Goal: Task Accomplishment & Management: Manage account settings

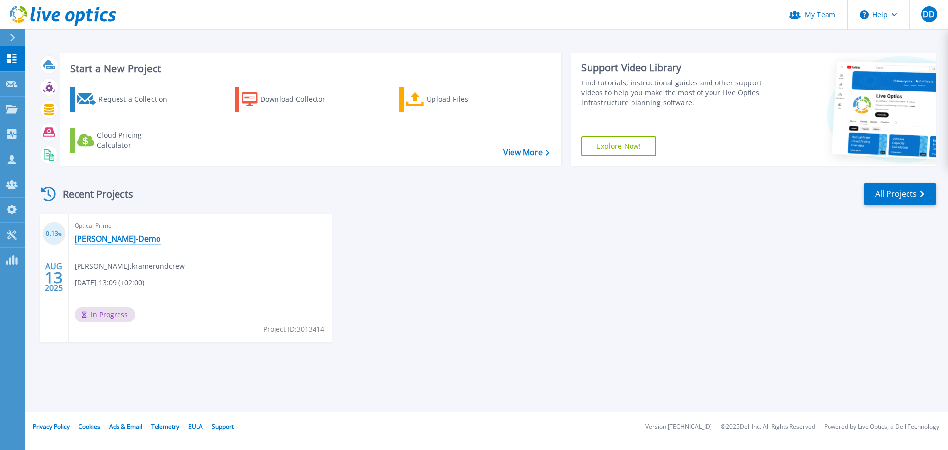
click at [103, 237] on link "[PERSON_NAME]-Demo" at bounding box center [118, 239] width 86 height 10
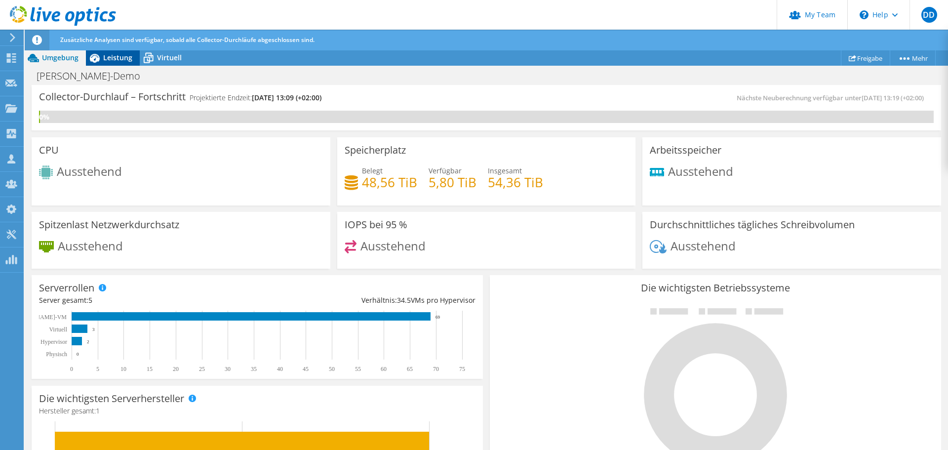
click at [118, 55] on span "Leistung" at bounding box center [117, 57] width 29 height 9
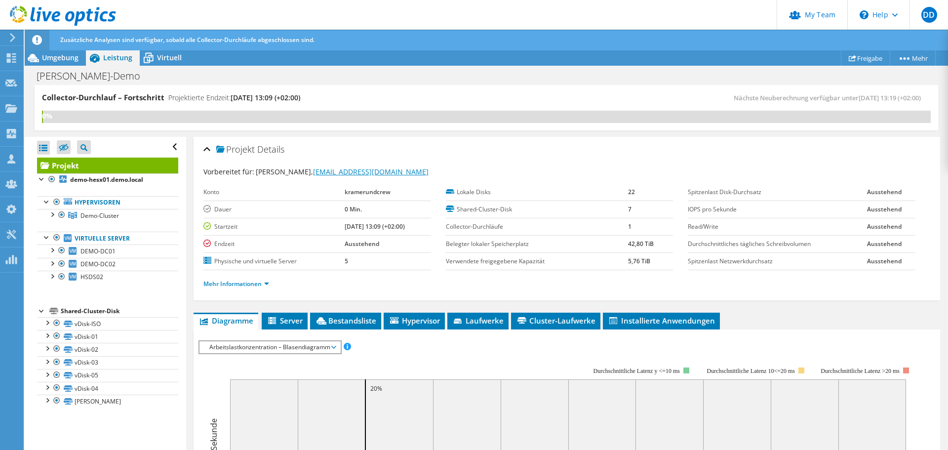
scroll to position [148, 0]
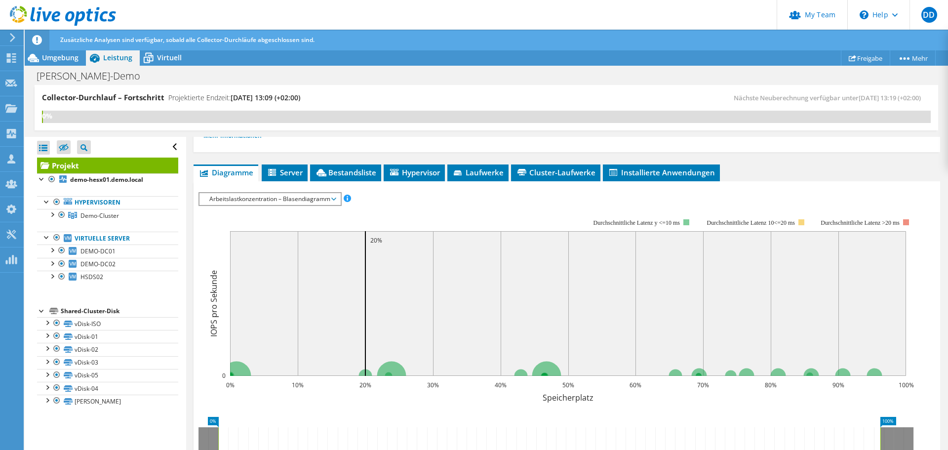
click at [247, 195] on span "Arbeitslastkonzentration – Blasendiagramm" at bounding box center [269, 199] width 131 height 12
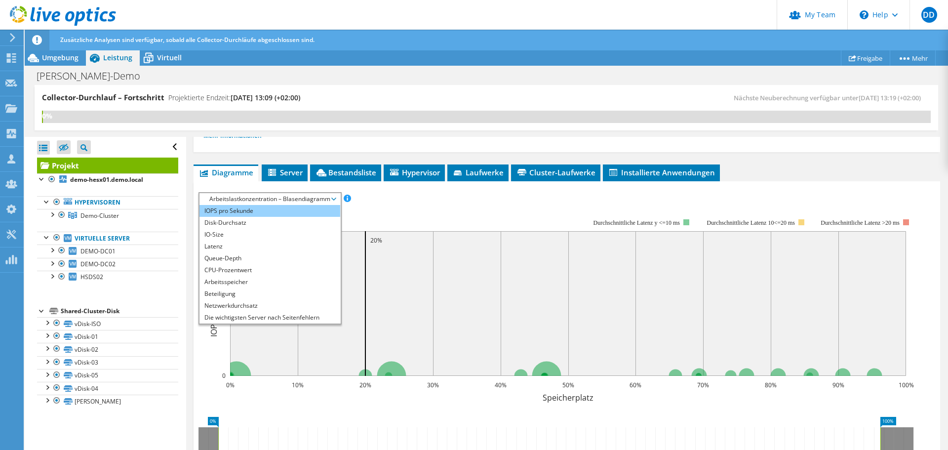
click at [242, 212] on li "IOPS pro Sekunde" at bounding box center [270, 211] width 141 height 12
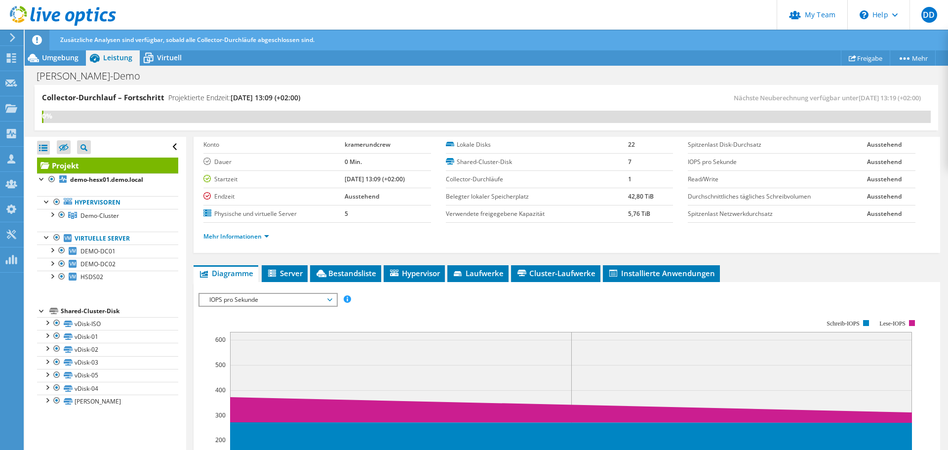
scroll to position [0, 0]
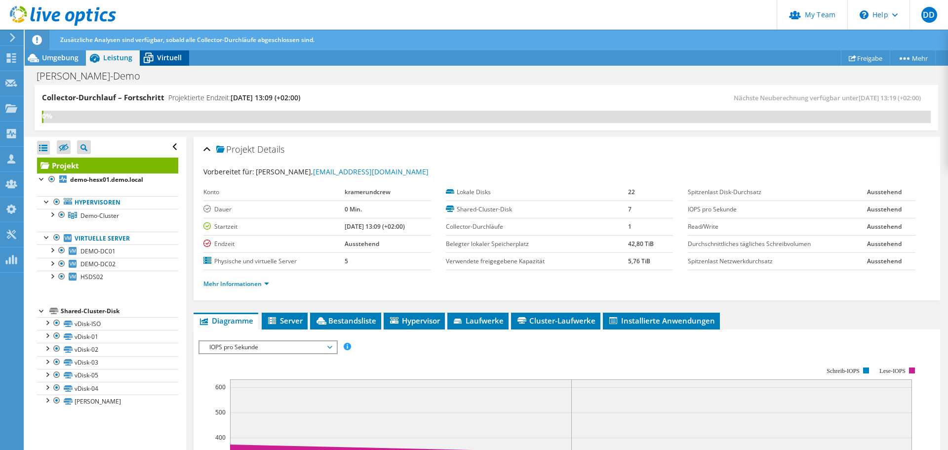
click at [166, 61] on span "Virtuell" at bounding box center [169, 57] width 25 height 9
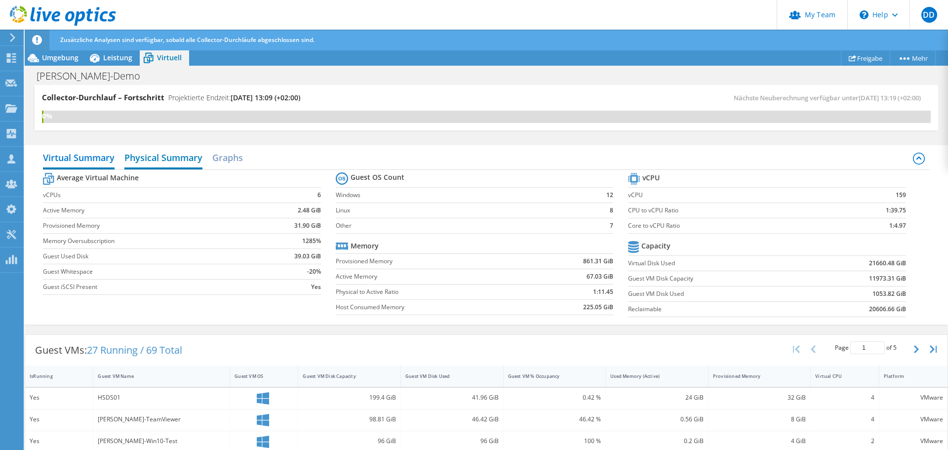
click at [176, 164] on h2 "Physical Summary" at bounding box center [163, 159] width 78 height 22
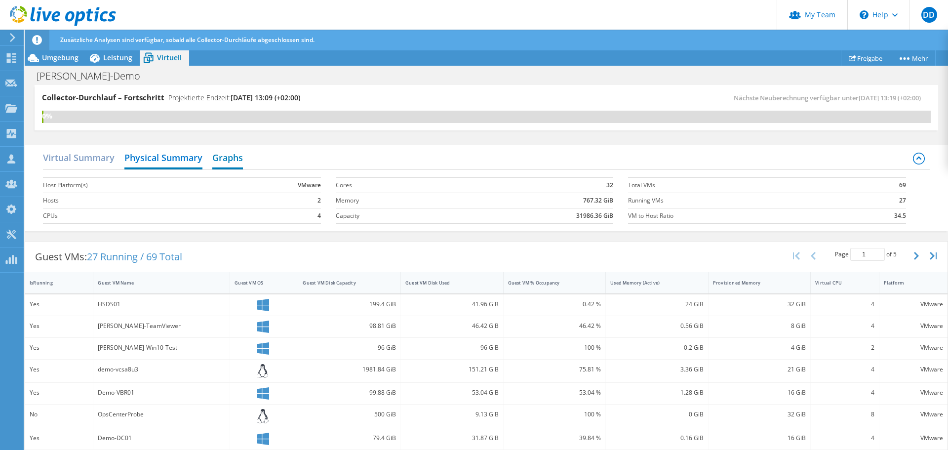
click at [235, 164] on h2 "Graphs" at bounding box center [227, 159] width 31 height 22
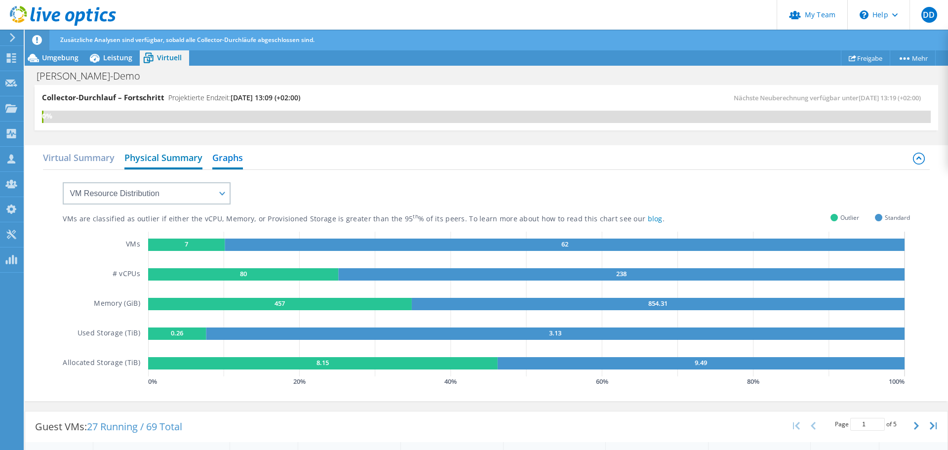
click at [155, 163] on h2 "Physical Summary" at bounding box center [163, 159] width 78 height 22
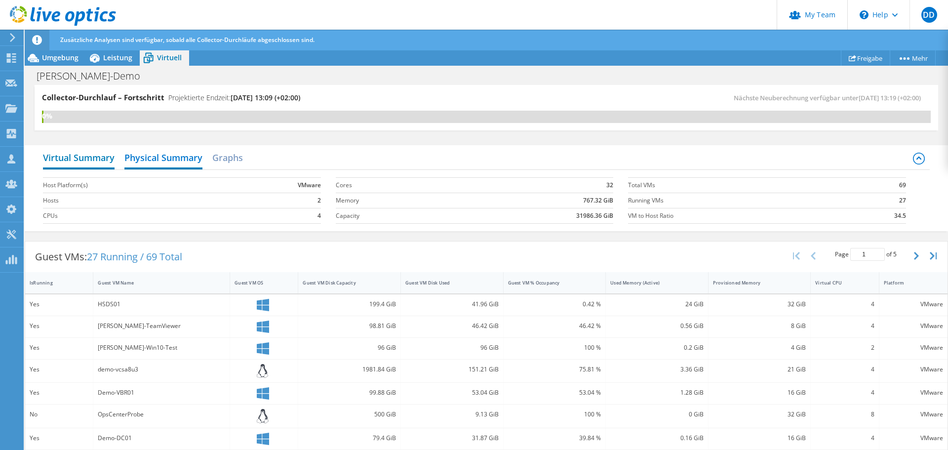
click at [103, 158] on h2 "Virtual Summary" at bounding box center [79, 159] width 72 height 22
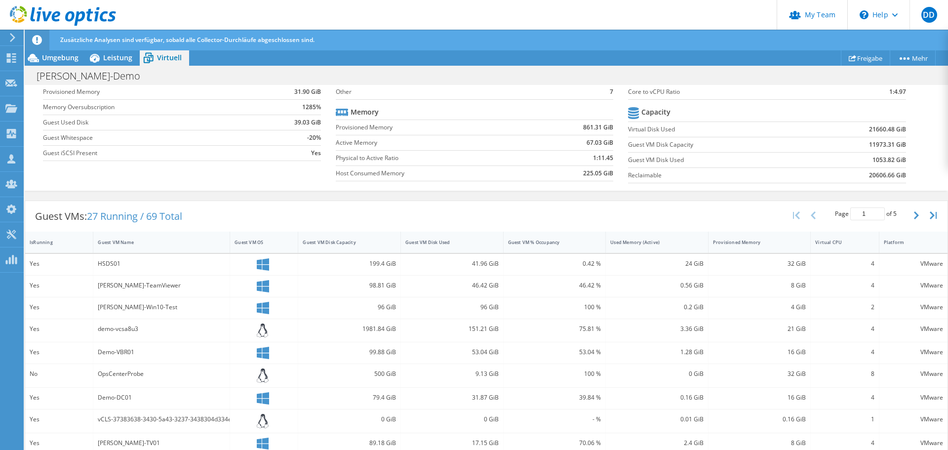
scroll to position [198, 0]
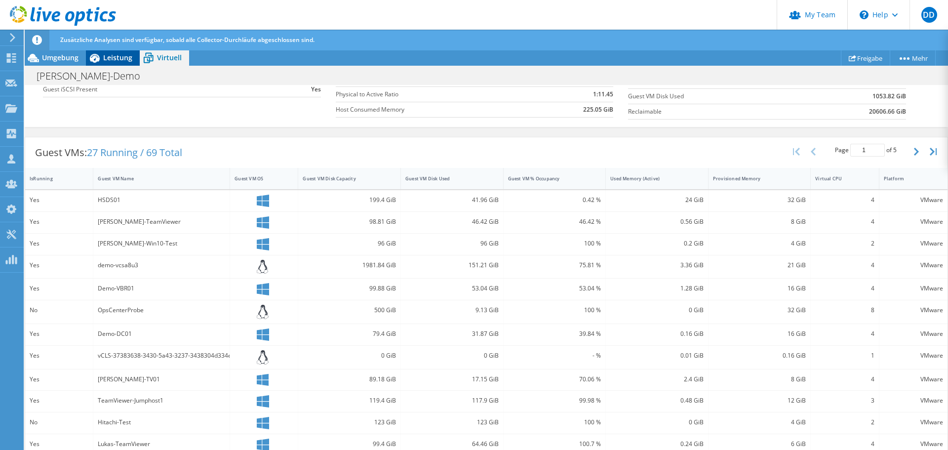
click at [123, 59] on span "Leistung" at bounding box center [117, 57] width 29 height 9
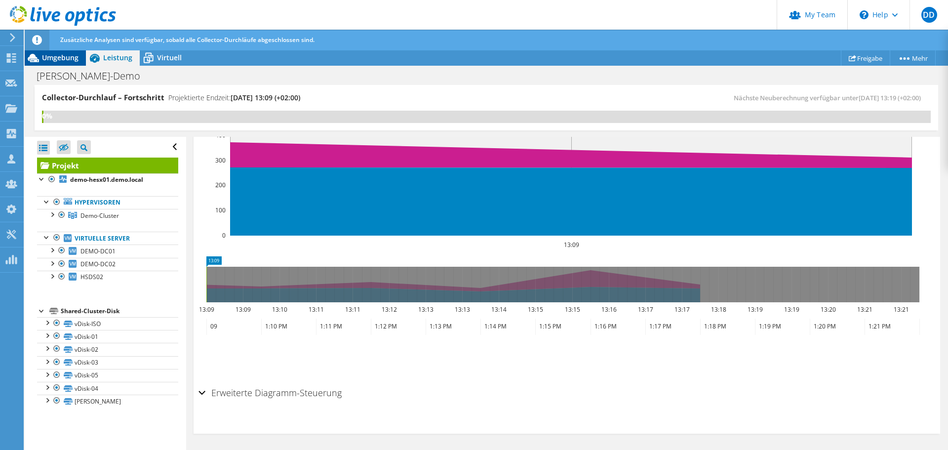
click at [60, 59] on span "Umgebung" at bounding box center [60, 57] width 37 height 9
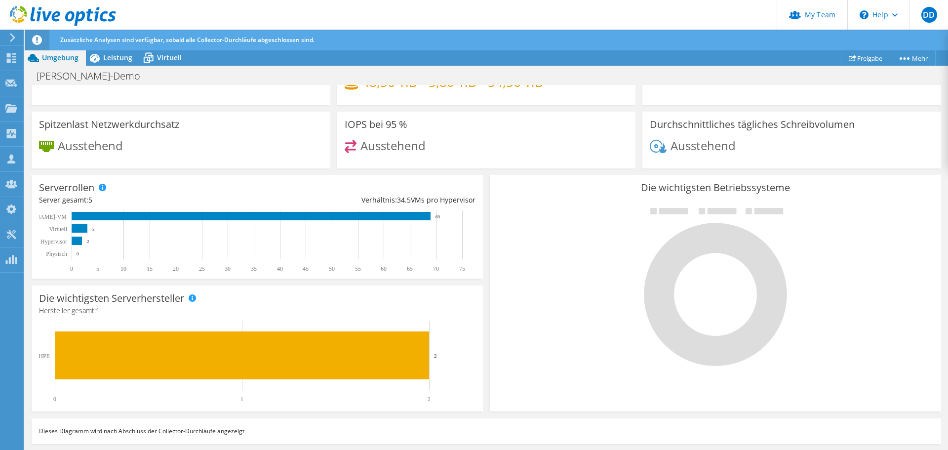
scroll to position [203, 0]
click at [595, 302] on div at bounding box center [715, 286] width 437 height 166
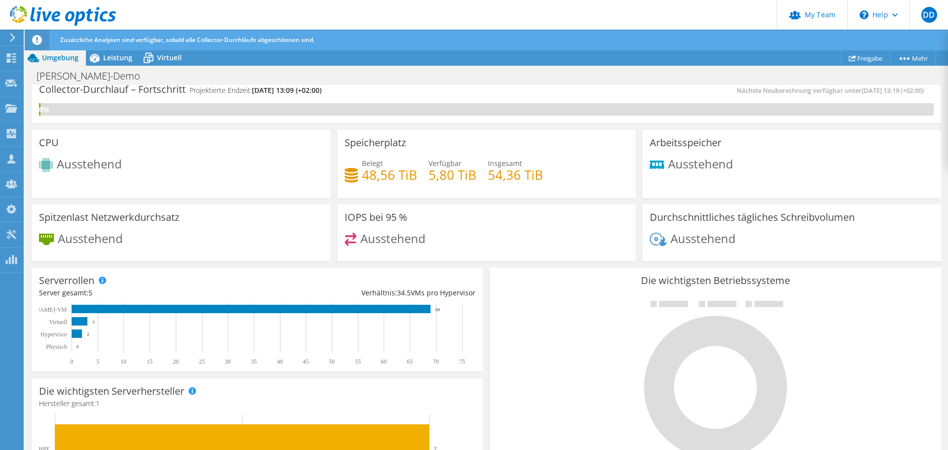
scroll to position [1, 0]
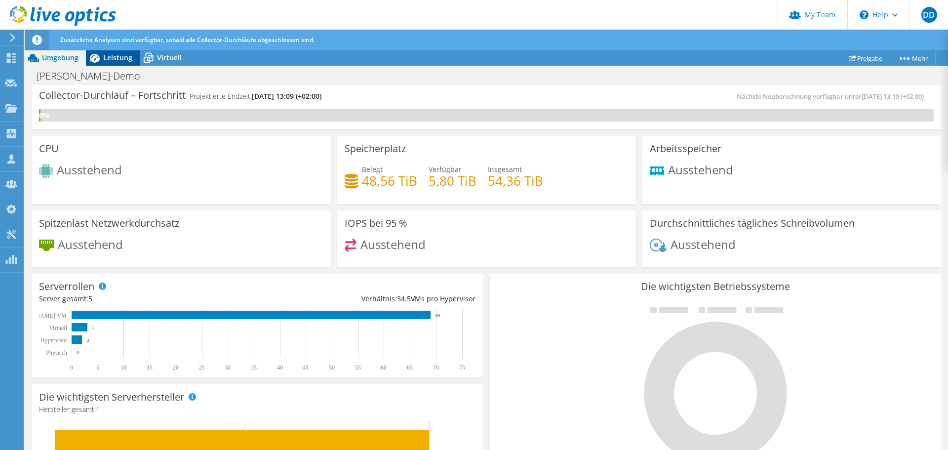
click at [114, 60] on span "Leistung" at bounding box center [117, 57] width 29 height 9
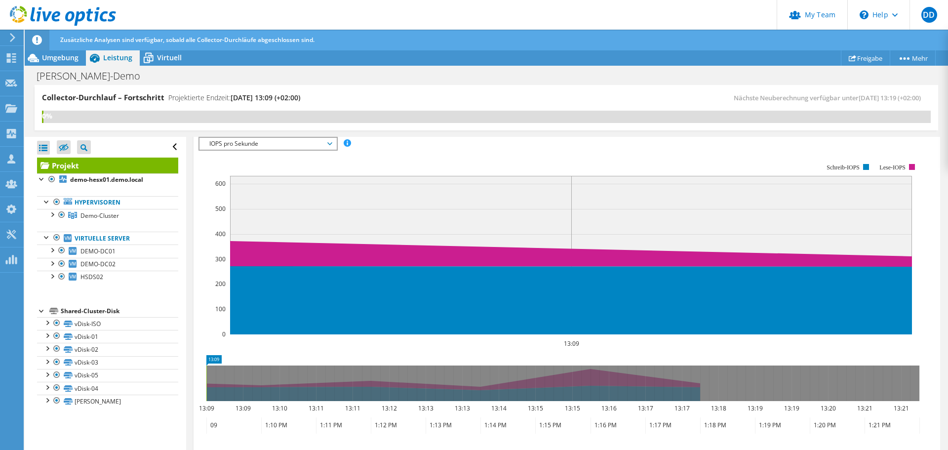
scroll to position [0, 0]
click at [155, 61] on icon at bounding box center [148, 57] width 17 height 17
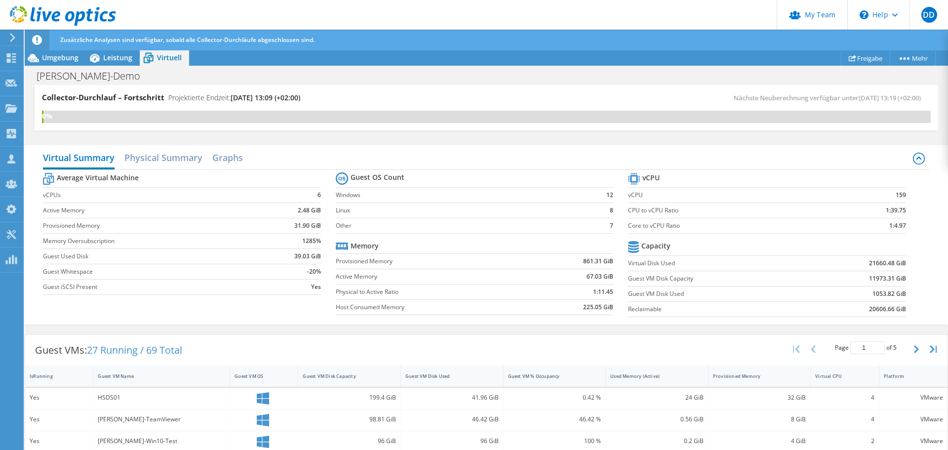
scroll to position [302, 0]
click at [114, 62] on div "Leistung" at bounding box center [113, 58] width 54 height 16
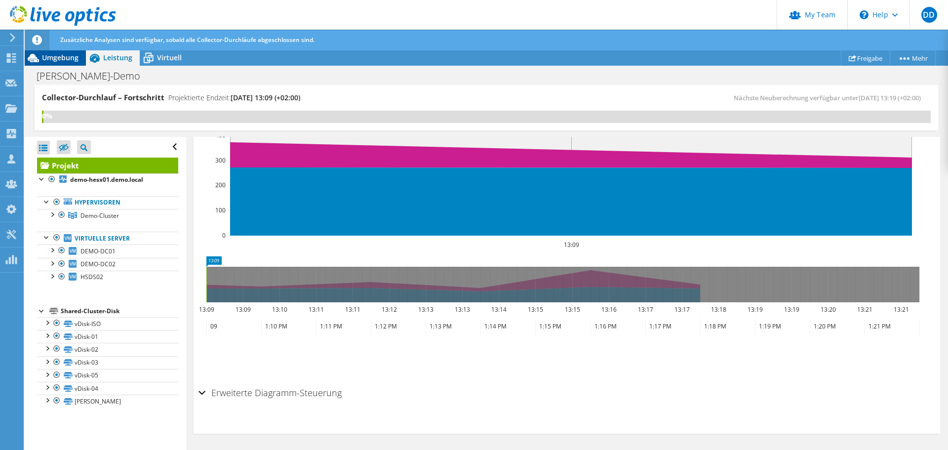
click at [60, 61] on span "Umgebung" at bounding box center [60, 57] width 37 height 9
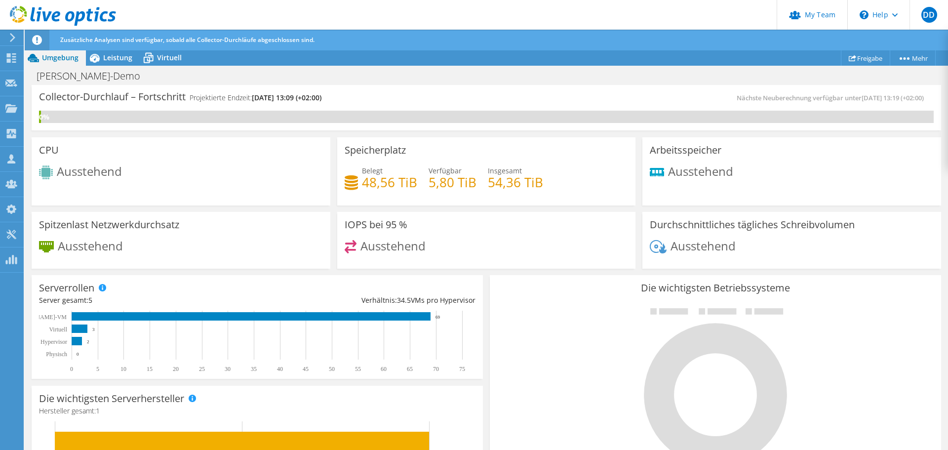
click at [58, 57] on span "Umgebung" at bounding box center [60, 57] width 37 height 9
click at [5, 54] on icon at bounding box center [11, 57] width 12 height 9
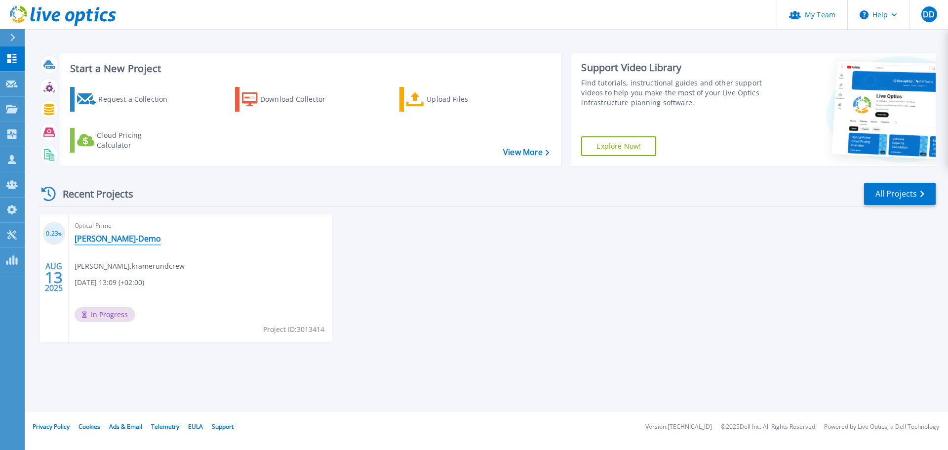
click at [94, 239] on link "[PERSON_NAME]-Demo" at bounding box center [118, 239] width 86 height 10
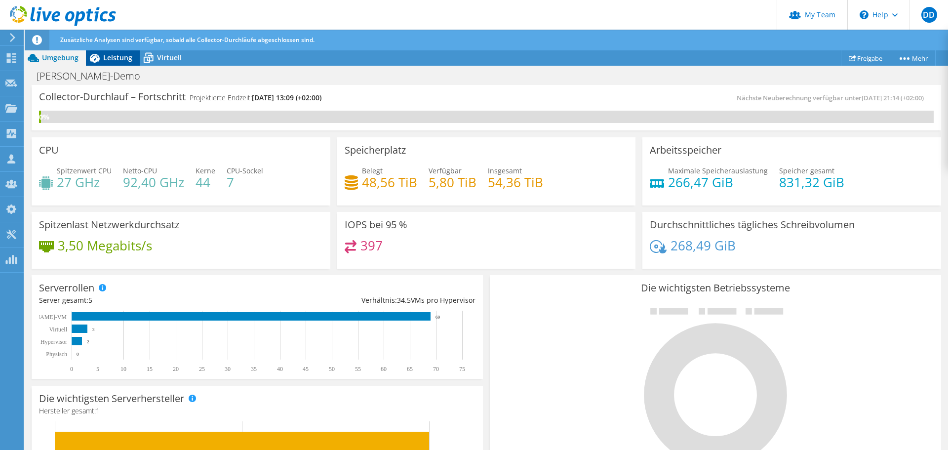
click at [121, 56] on span "Leistung" at bounding box center [117, 57] width 29 height 9
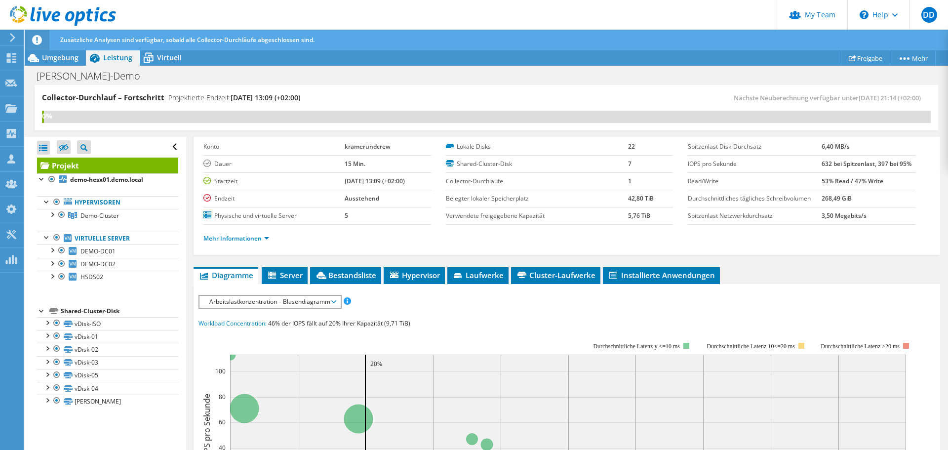
scroll to position [148, 0]
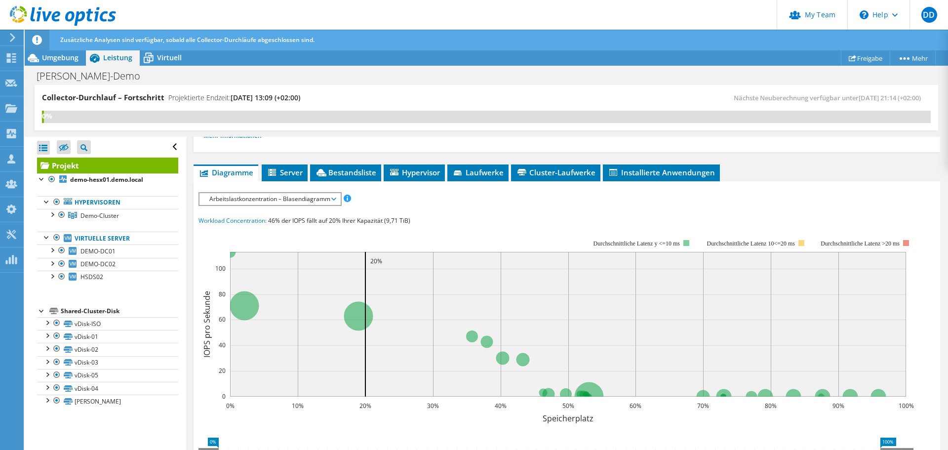
click at [250, 202] on span "Arbeitslastkonzentration – Blasendiagramm" at bounding box center [269, 199] width 131 height 12
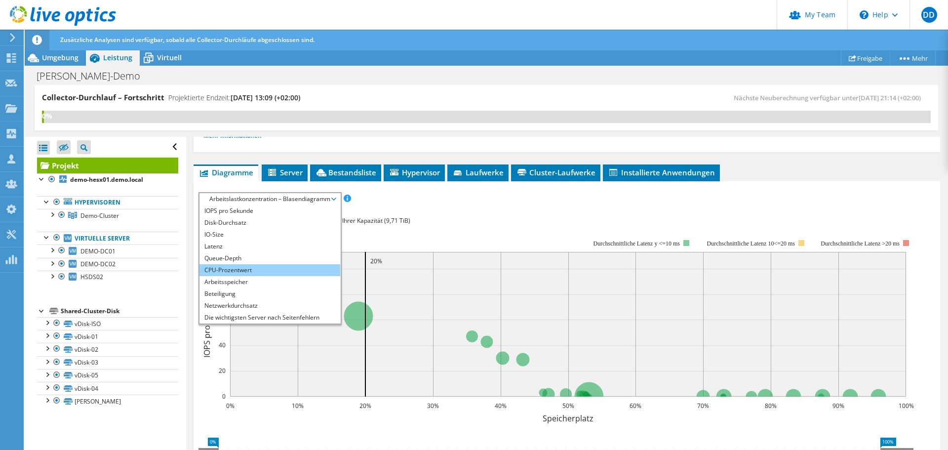
click at [241, 271] on li "CPU-Prozentwert" at bounding box center [270, 270] width 141 height 12
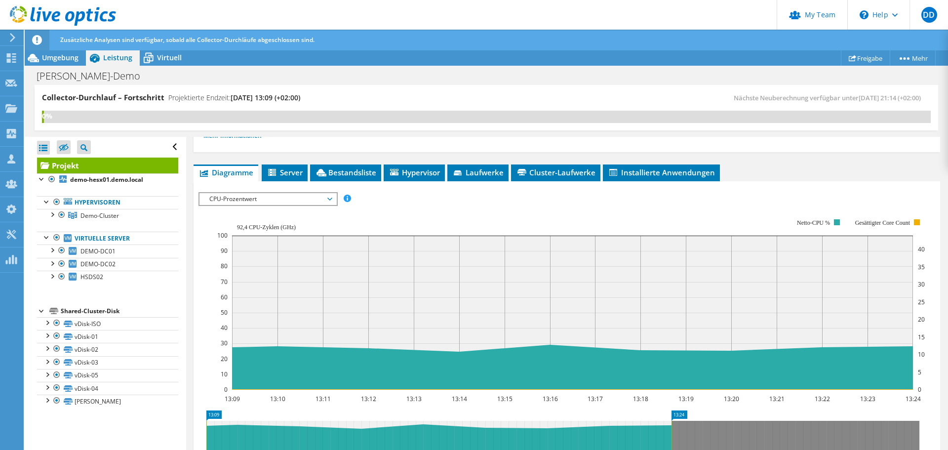
click at [239, 198] on span "CPU-Prozentwert" at bounding box center [267, 199] width 127 height 12
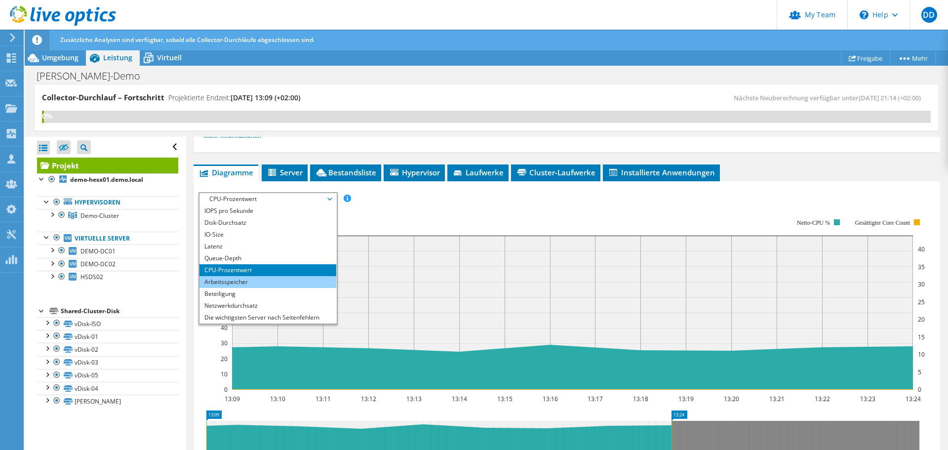
click at [237, 284] on li "Arbeitsspeicher" at bounding box center [268, 282] width 137 height 12
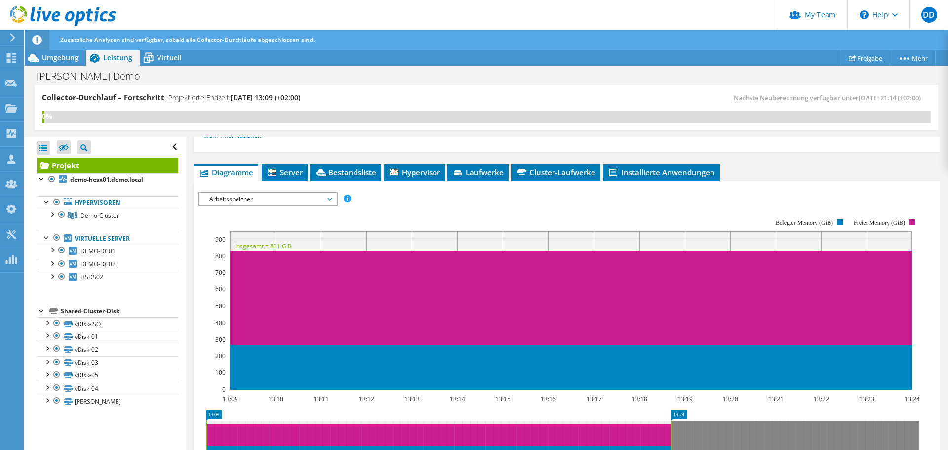
click at [233, 200] on span "Arbeitsspeicher" at bounding box center [267, 199] width 127 height 12
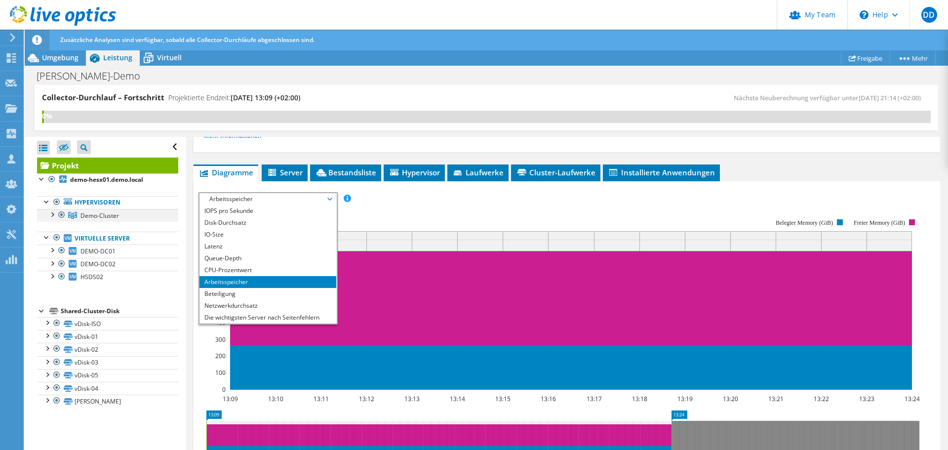
click at [52, 214] on div at bounding box center [52, 214] width 10 height 10
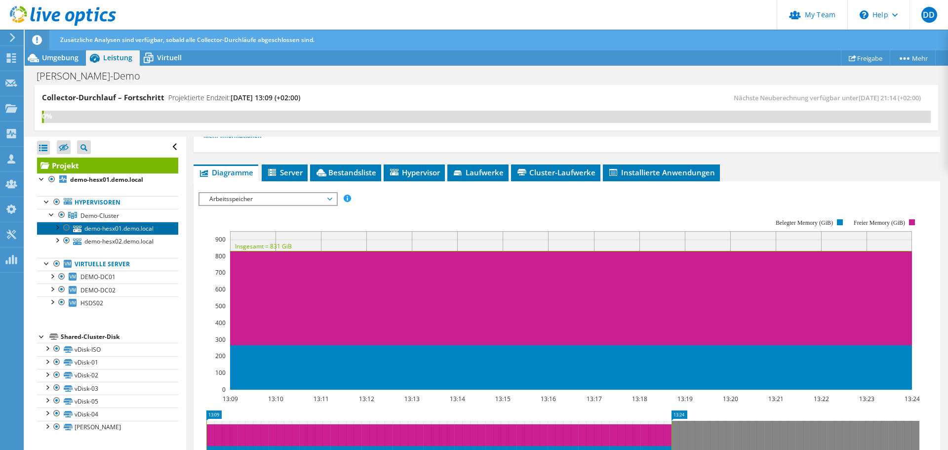
click at [90, 228] on link "demo-hesx01.demo.local" at bounding box center [107, 228] width 141 height 13
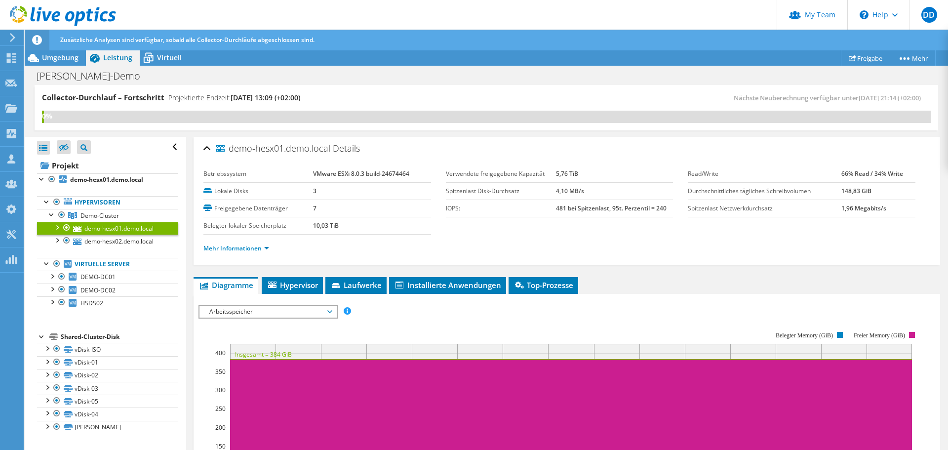
scroll to position [0, 0]
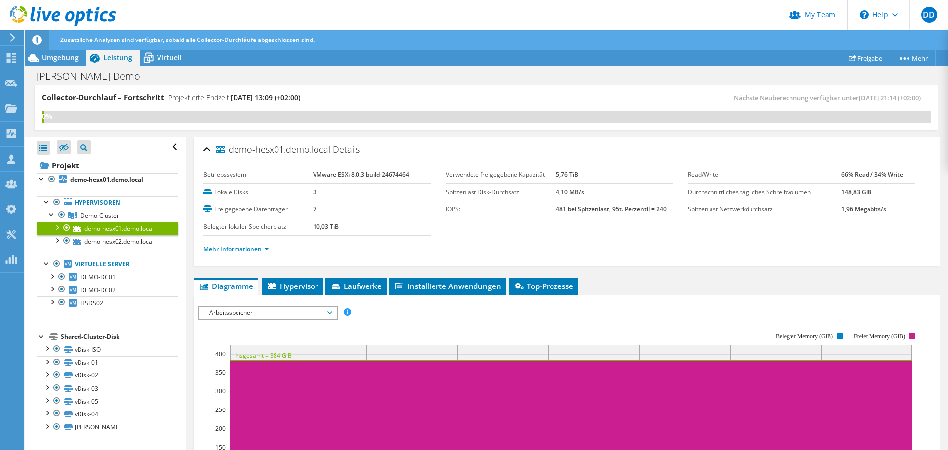
click at [219, 246] on link "Mehr Informationen" at bounding box center [236, 249] width 66 height 8
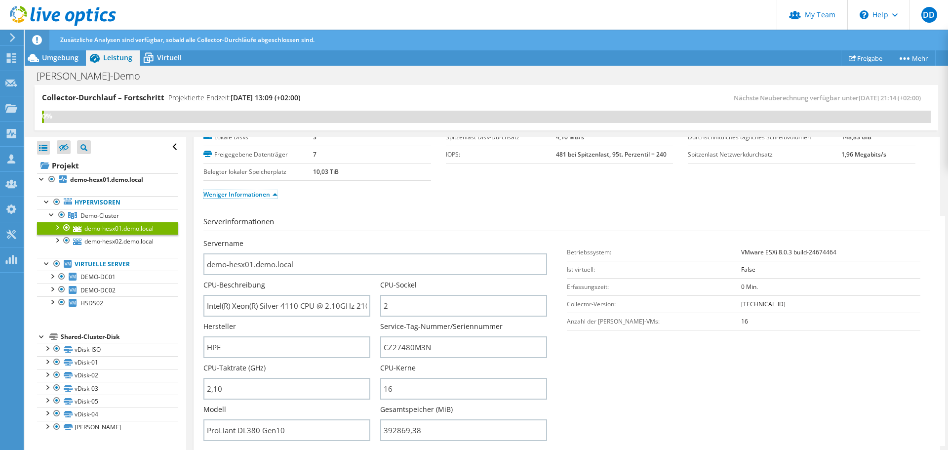
scroll to position [99, 0]
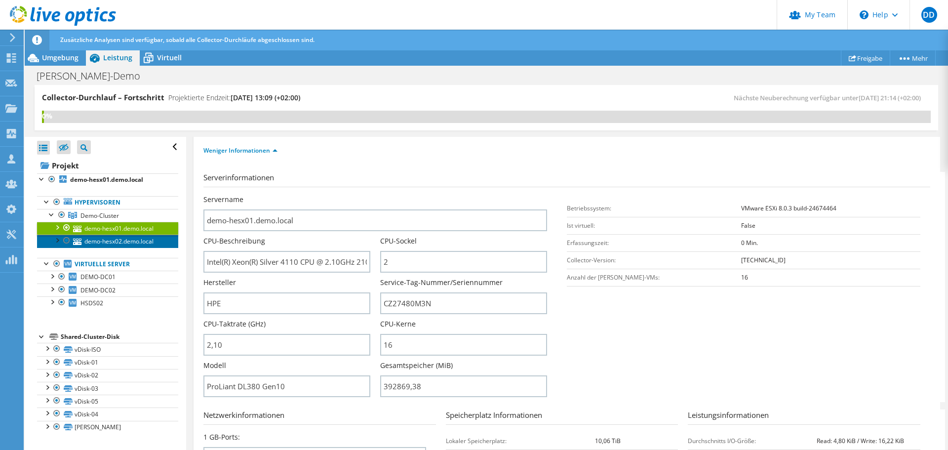
click at [112, 244] on link "demo-hesx02.demo.local" at bounding box center [107, 241] width 141 height 13
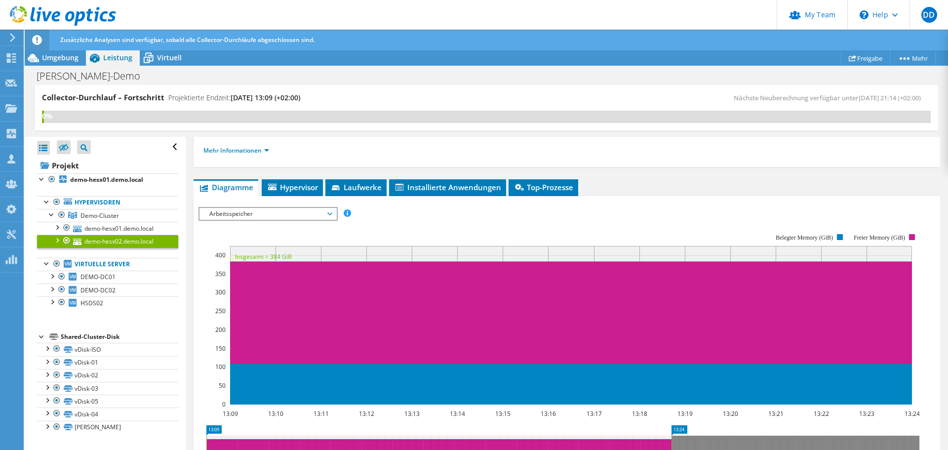
click at [242, 146] on li "Mehr Informationen" at bounding box center [239, 150] width 72 height 11
click at [242, 152] on link "Mehr Informationen" at bounding box center [236, 150] width 66 height 8
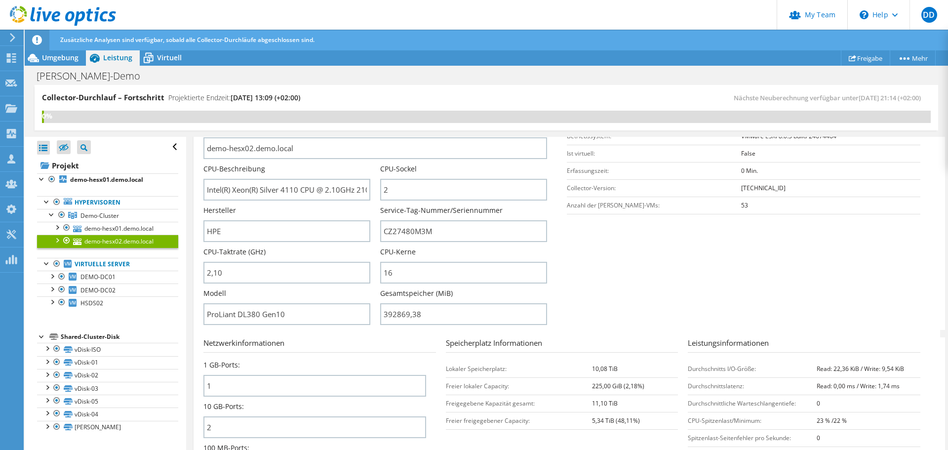
scroll to position [247, 0]
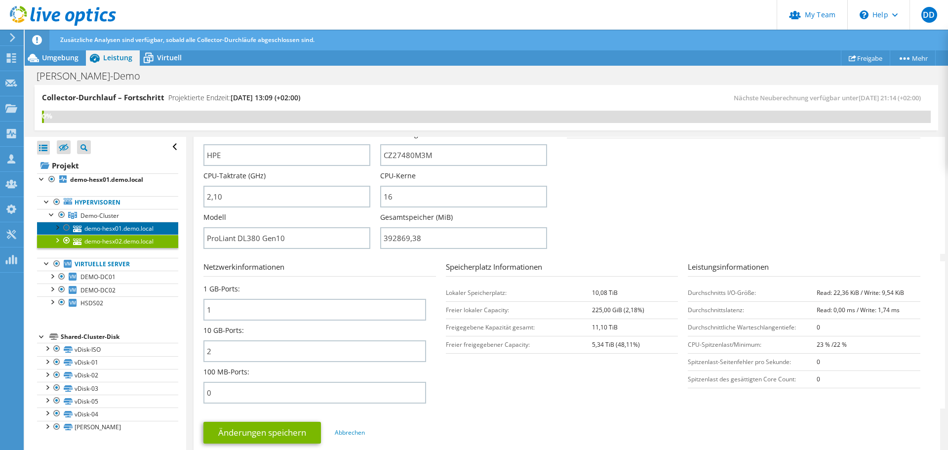
click at [109, 228] on link "demo-hesx01.demo.local" at bounding box center [107, 228] width 141 height 13
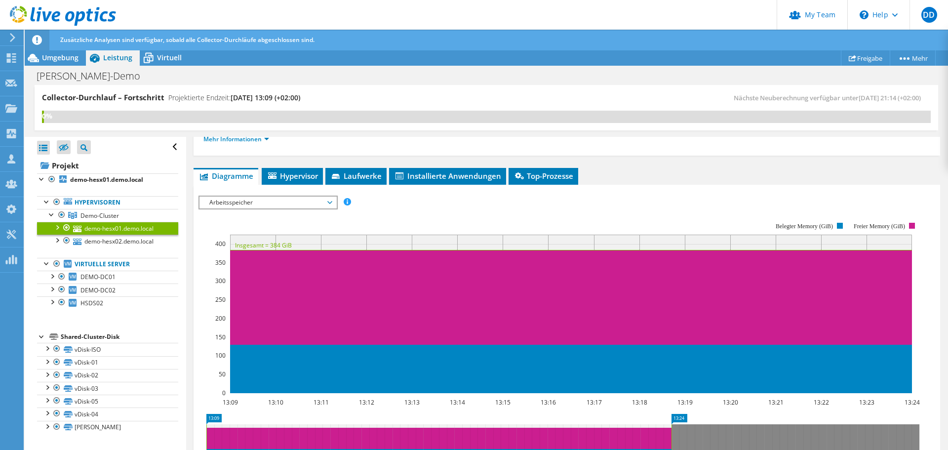
scroll to position [42, 0]
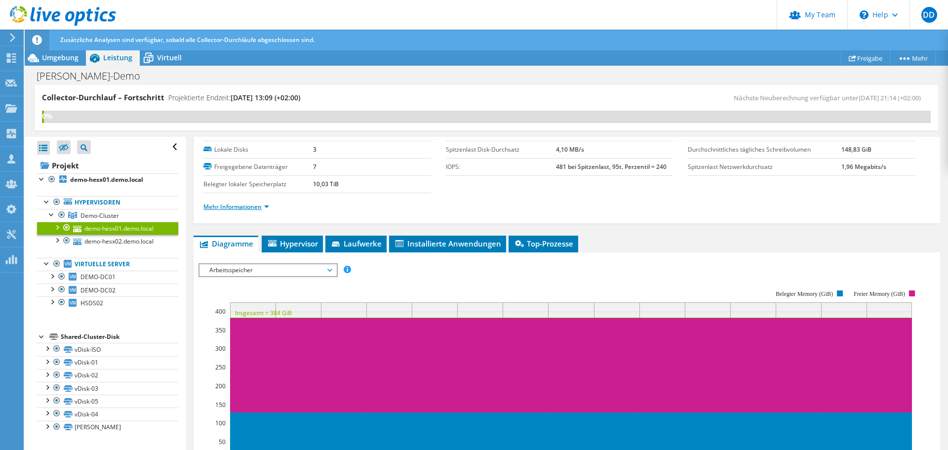
click at [242, 205] on link "Mehr Informationen" at bounding box center [236, 206] width 66 height 8
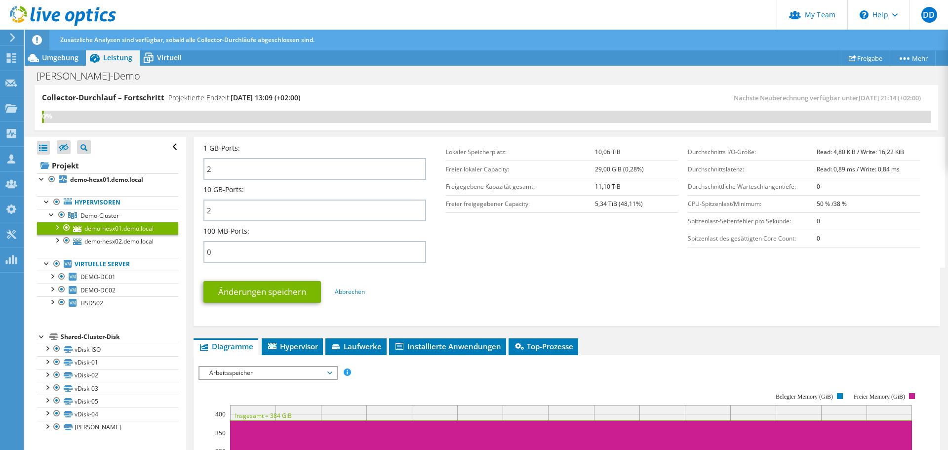
scroll to position [388, 0]
click at [293, 352] on li "Hypervisor" at bounding box center [292, 346] width 61 height 17
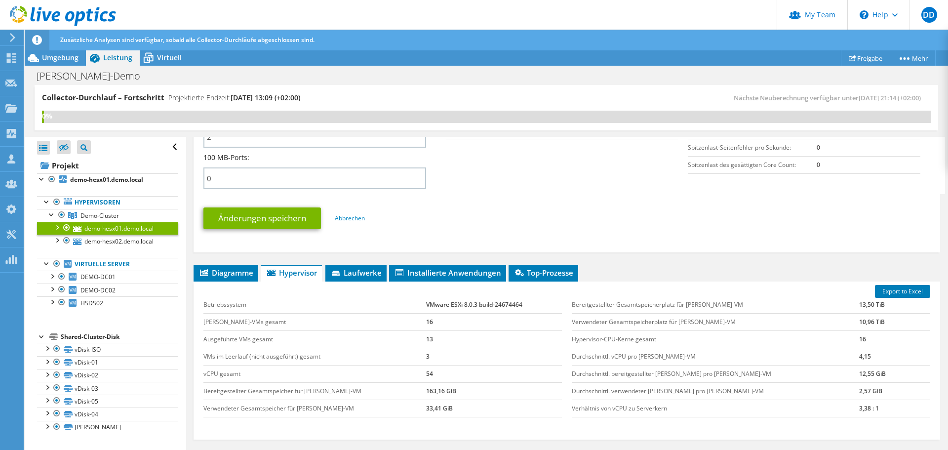
scroll to position [539, 0]
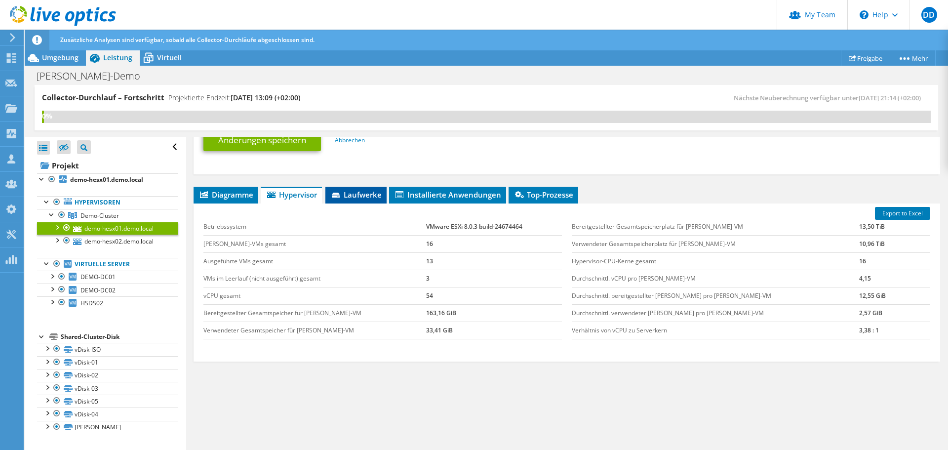
click at [362, 202] on li "Laufwerke" at bounding box center [355, 195] width 61 height 17
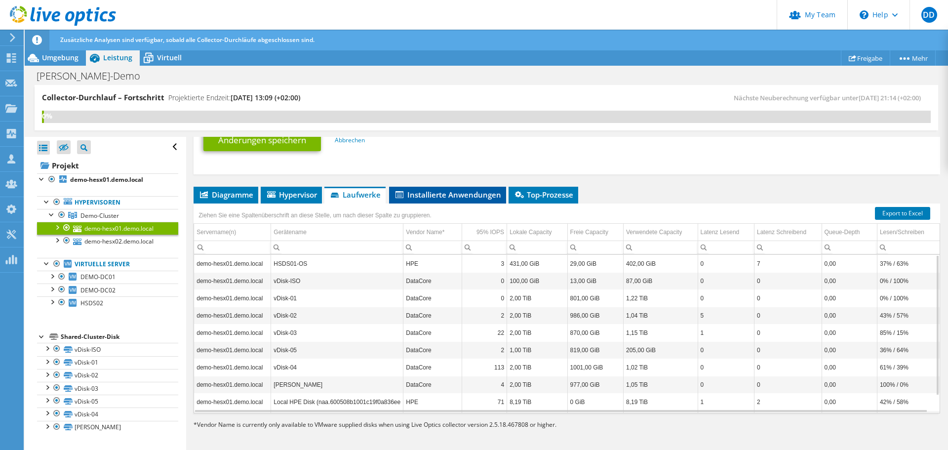
click at [453, 190] on span "Installierte Anwendungen" at bounding box center [447, 195] width 107 height 10
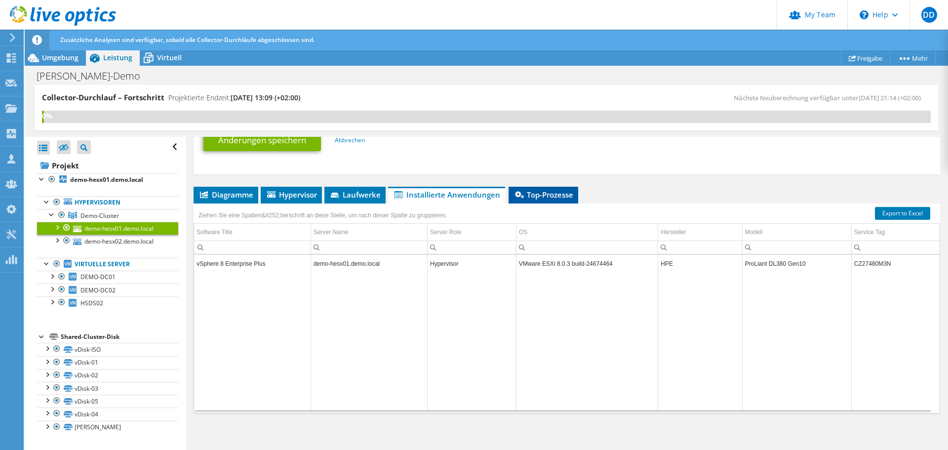
click at [543, 196] on span "Top-Prozesse" at bounding box center [544, 195] width 60 height 10
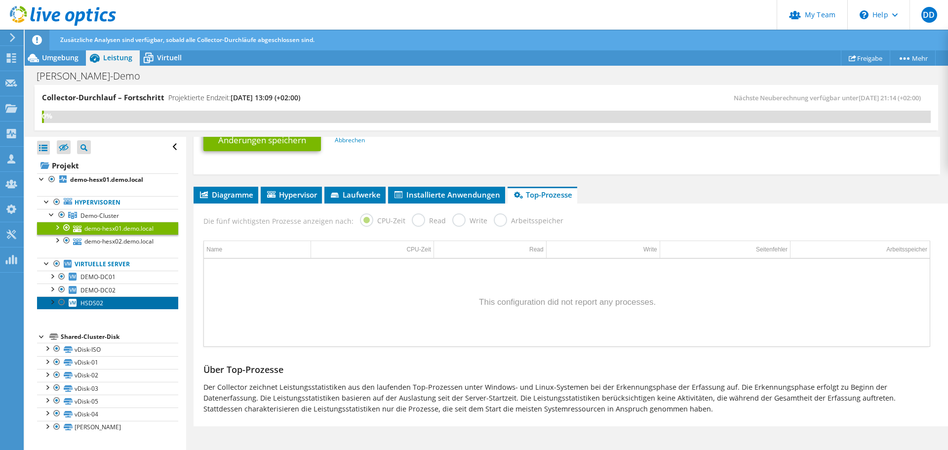
click at [83, 303] on span "HSDS02" at bounding box center [91, 303] width 23 height 8
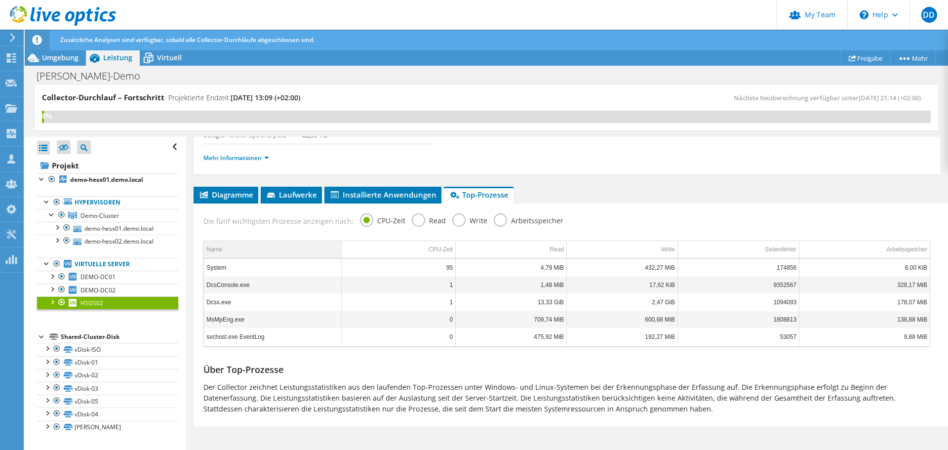
scroll to position [0, 0]
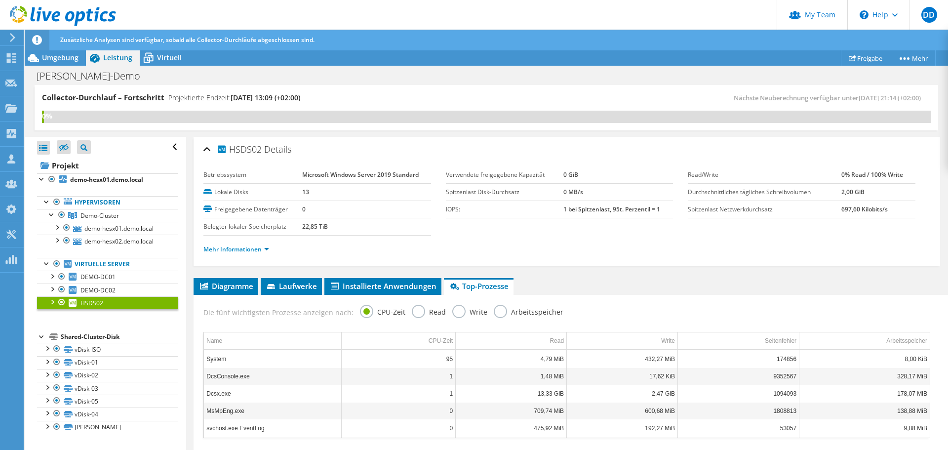
click at [207, 145] on div "HSDS02 Details" at bounding box center [566, 149] width 727 height 21
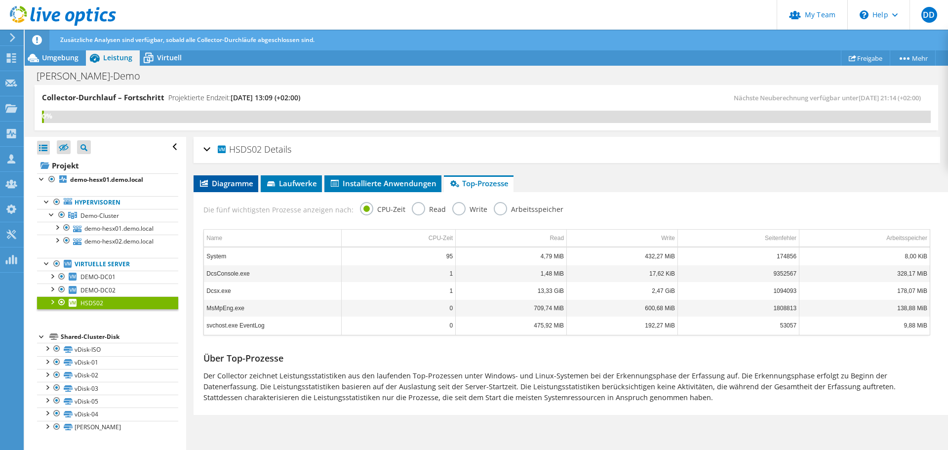
click at [222, 182] on span "Diagramme" at bounding box center [226, 183] width 55 height 10
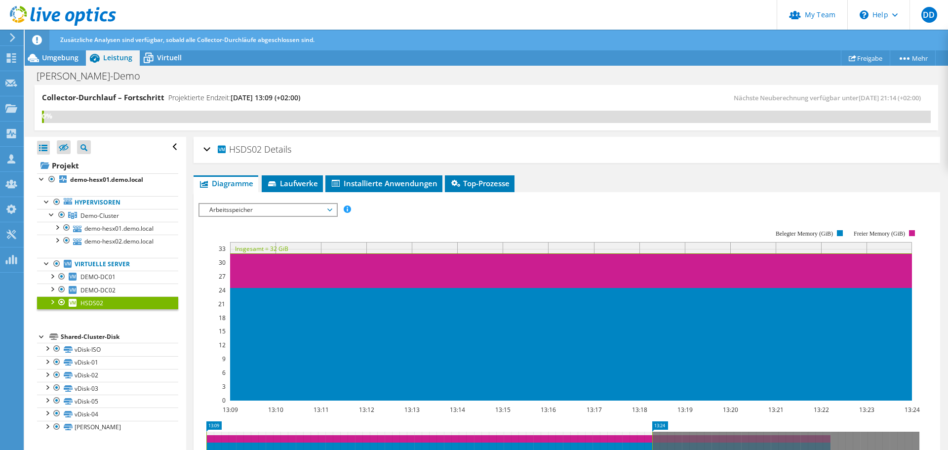
click at [290, 213] on span "Arbeitsspeicher" at bounding box center [267, 210] width 127 height 12
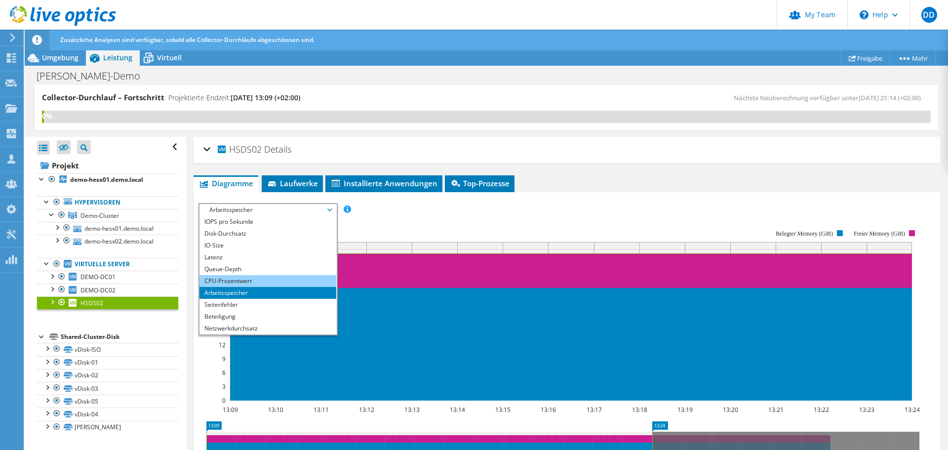
click at [269, 278] on li "CPU-Prozentwert" at bounding box center [268, 281] width 137 height 12
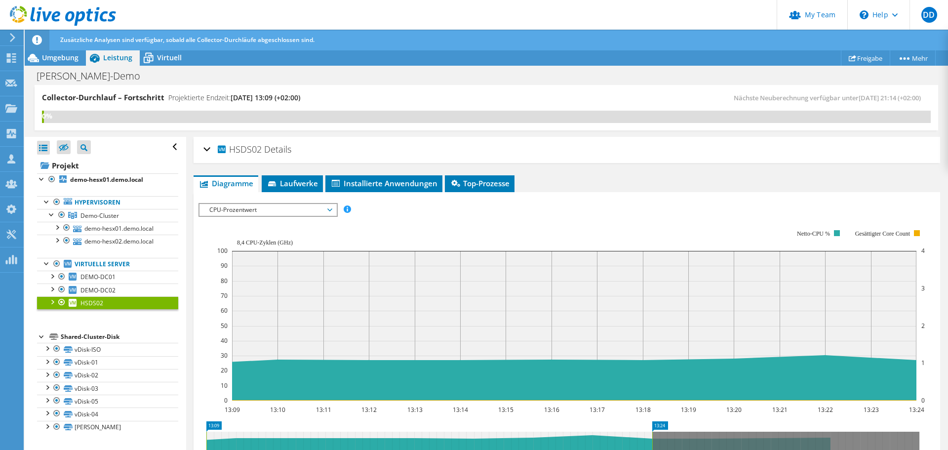
click at [241, 210] on span "CPU-Prozentwert" at bounding box center [267, 210] width 127 height 12
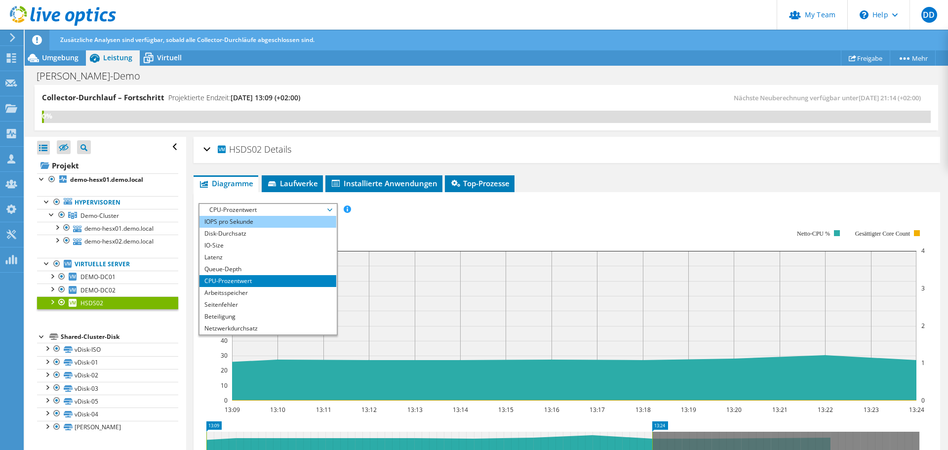
click at [237, 217] on li "IOPS pro Sekunde" at bounding box center [268, 222] width 137 height 12
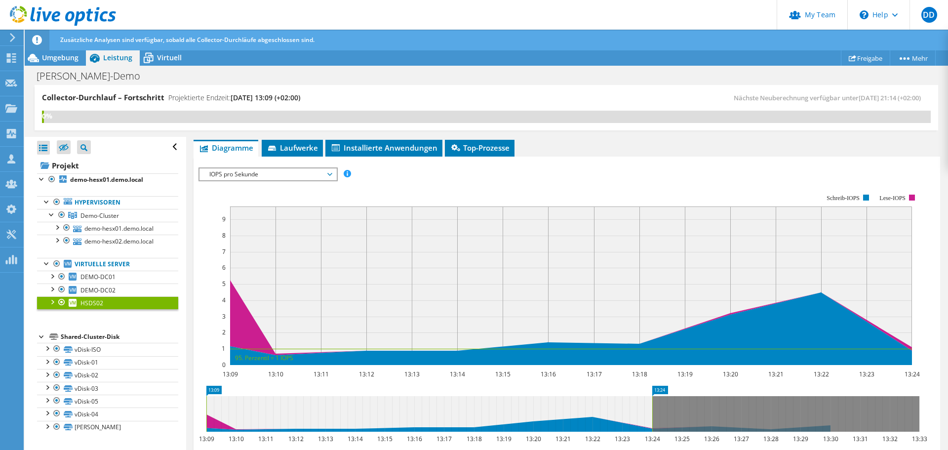
scroll to position [49, 0]
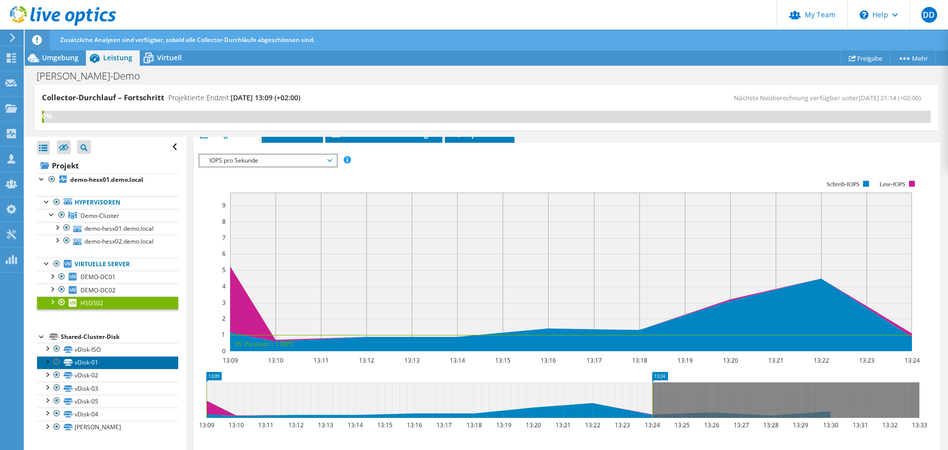
click at [90, 368] on link "vDisk-01" at bounding box center [107, 362] width 141 height 13
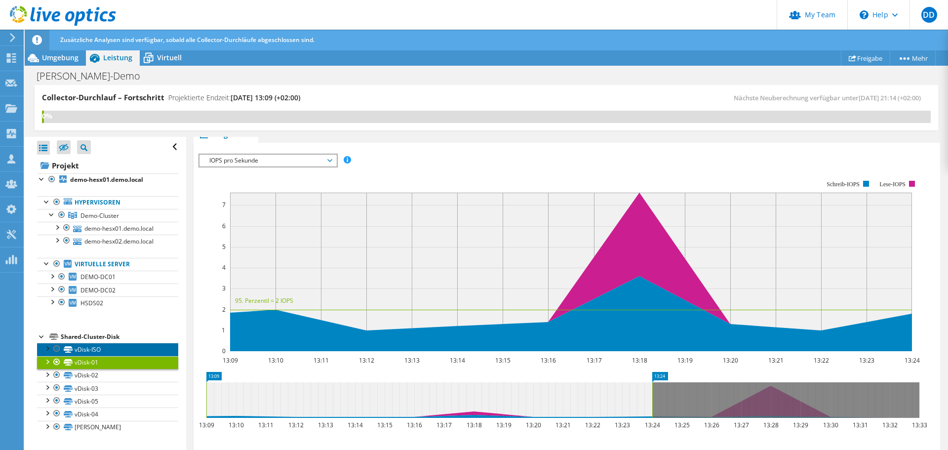
click at [72, 351] on icon at bounding box center [68, 349] width 9 height 6
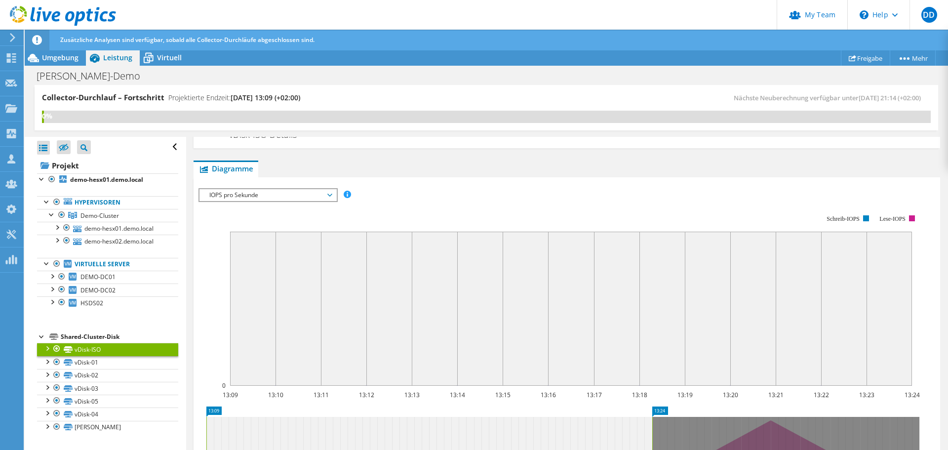
scroll to position [0, 0]
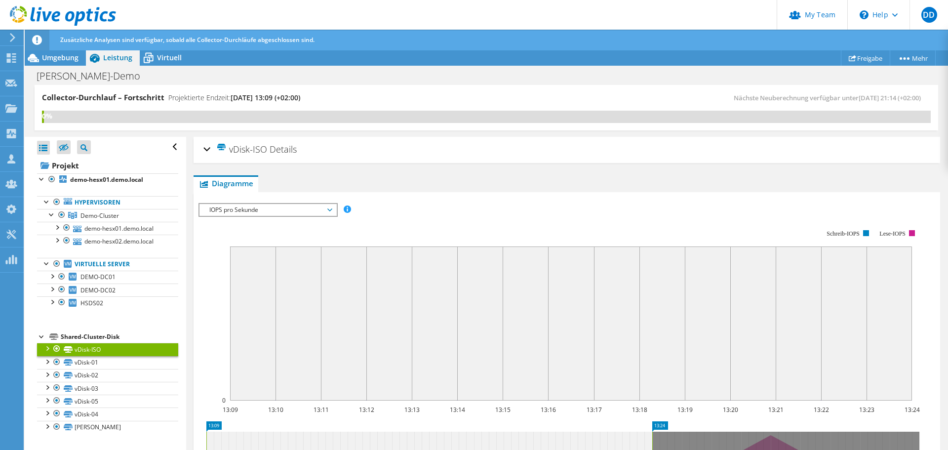
click at [269, 211] on span "IOPS pro Sekunde" at bounding box center [267, 210] width 127 height 12
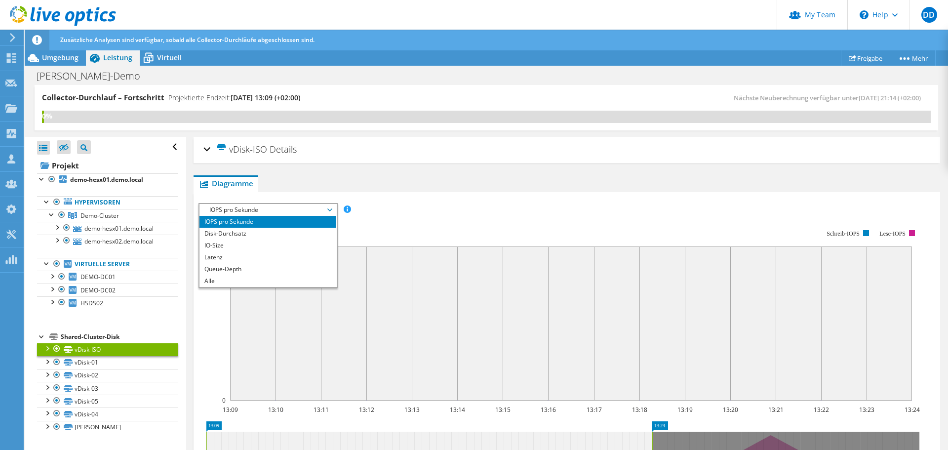
click at [401, 210] on div "IOPS pro Sekunde Disk-Durchsatz IO-Size Latenz Queue-Depth CPU-Prozentwert Arbe…" at bounding box center [567, 209] width 737 height 13
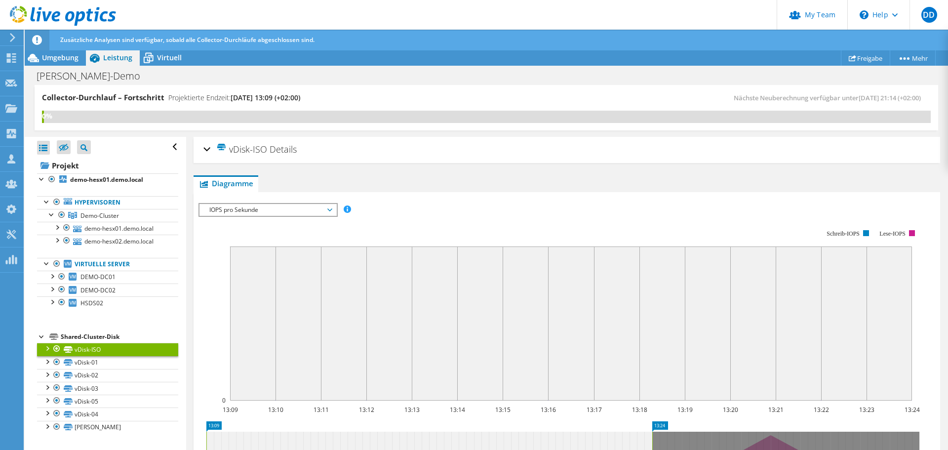
click at [45, 347] on div at bounding box center [47, 348] width 10 height 10
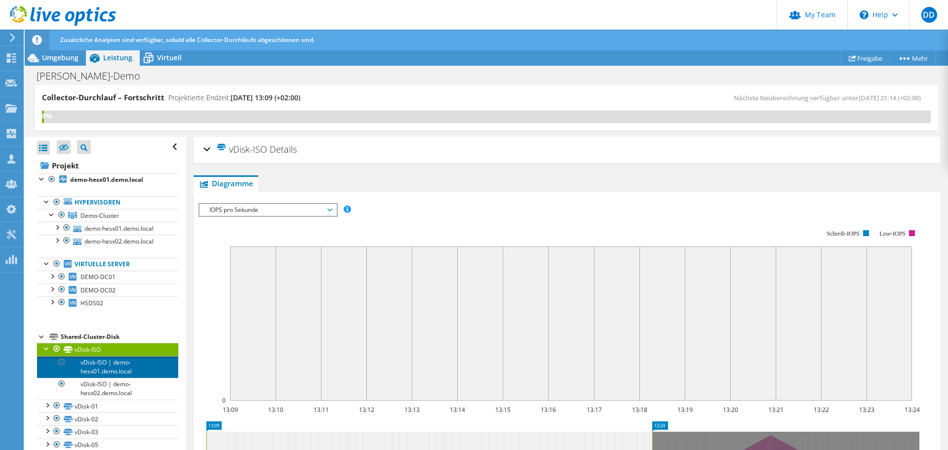
click at [112, 366] on link "vDisk-ISO | demo-hesx01.demo.local" at bounding box center [107, 367] width 141 height 22
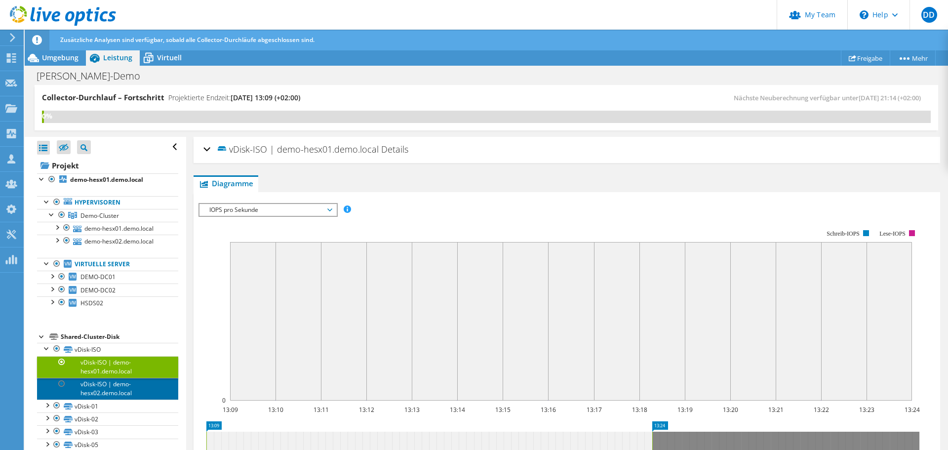
click at [138, 388] on link "vDisk-ISO | demo-hesx02.demo.local" at bounding box center [107, 389] width 141 height 22
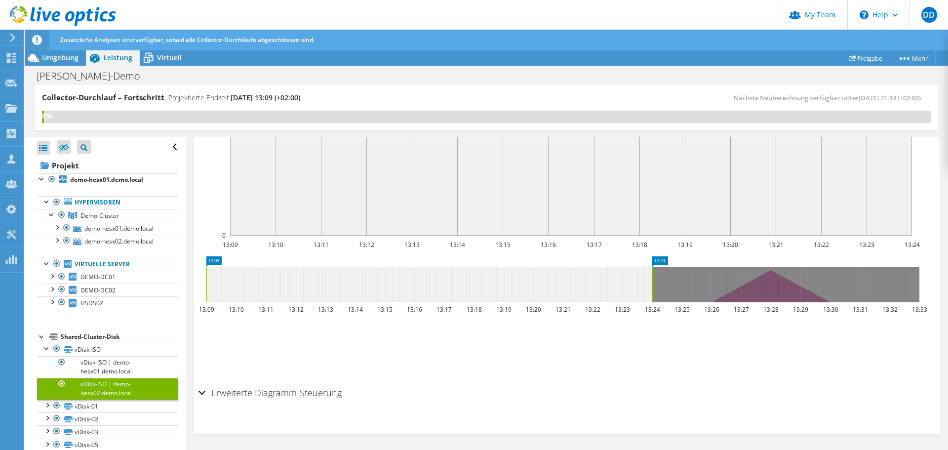
scroll to position [17, 0]
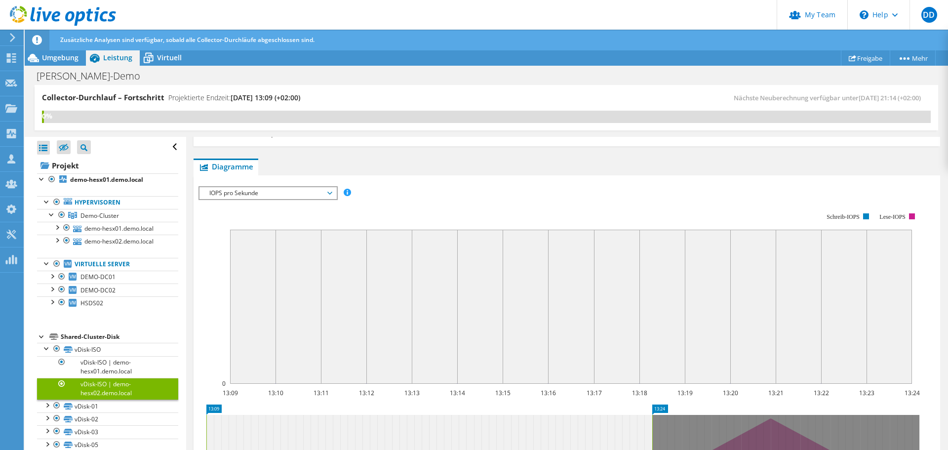
click at [274, 193] on span "IOPS pro Sekunde" at bounding box center [267, 193] width 127 height 12
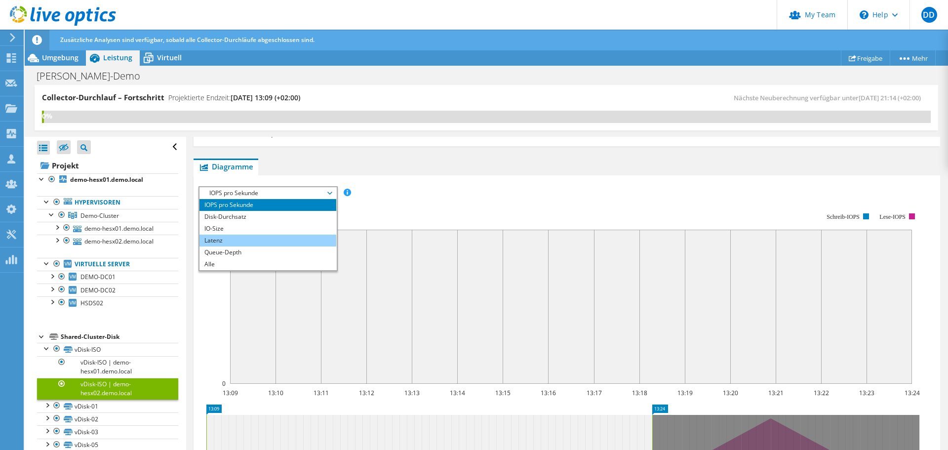
click at [253, 239] on li "Latenz" at bounding box center [268, 241] width 137 height 12
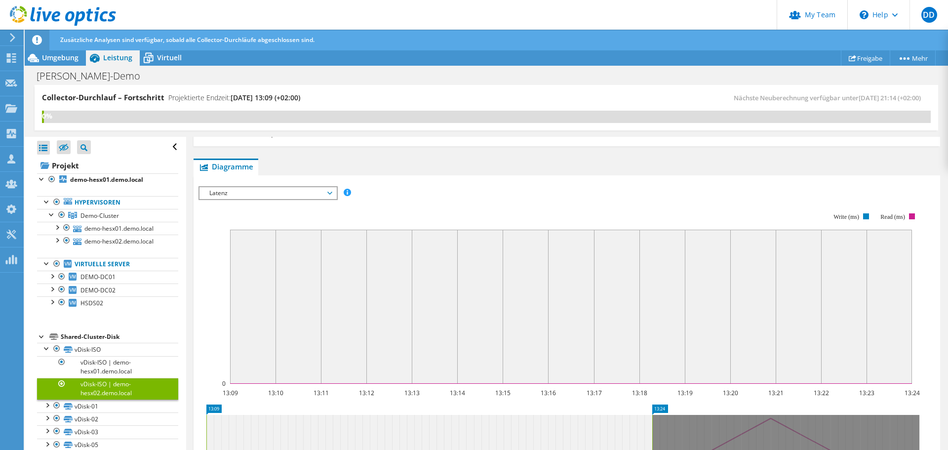
click at [257, 189] on span "Latenz" at bounding box center [267, 193] width 127 height 12
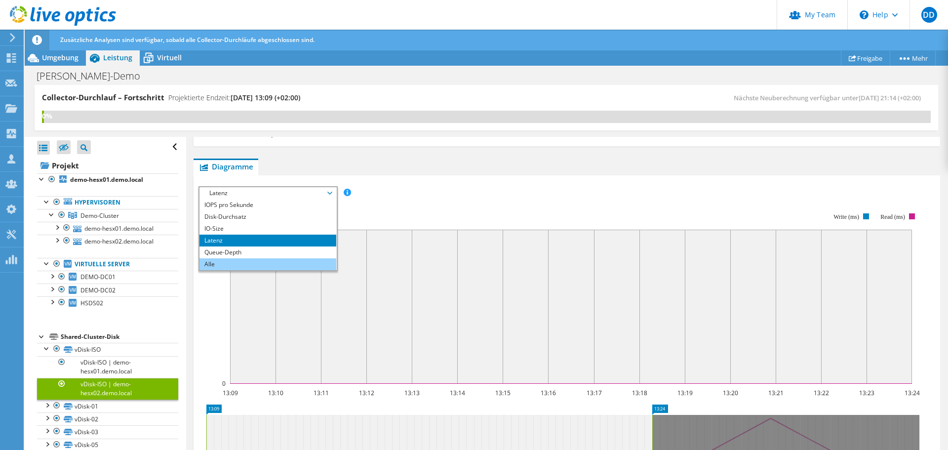
click at [235, 264] on li "Alle" at bounding box center [268, 264] width 137 height 12
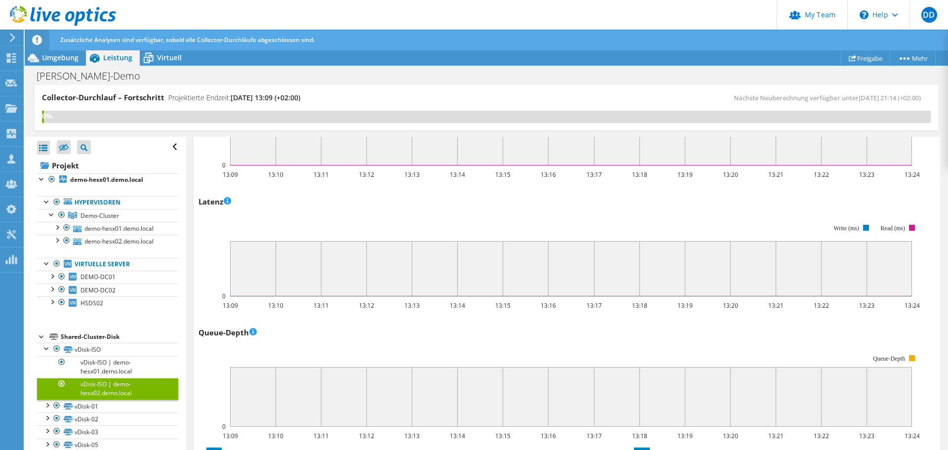
scroll to position [603, 0]
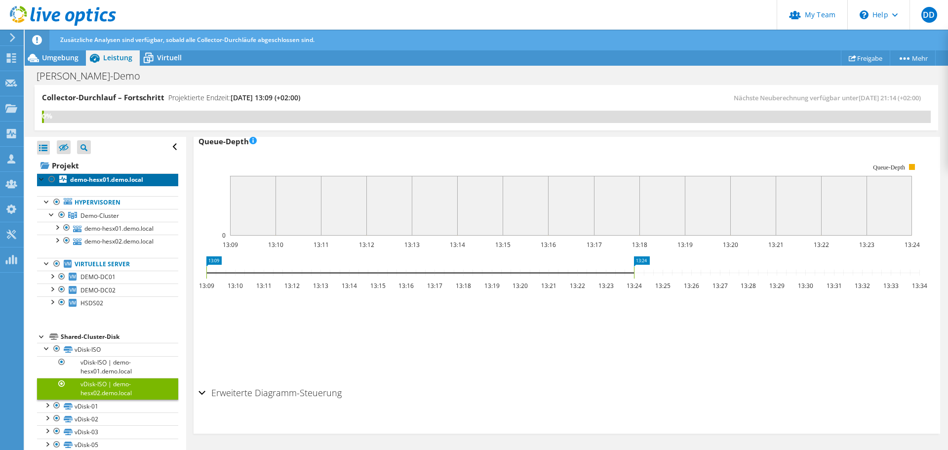
click at [87, 184] on b "demo-hesx01.demo.local" at bounding box center [106, 179] width 73 height 8
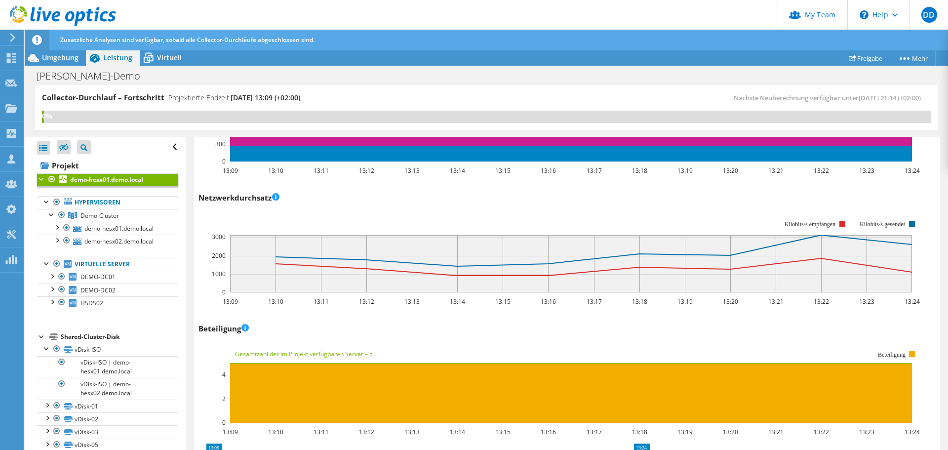
scroll to position [1037, 0]
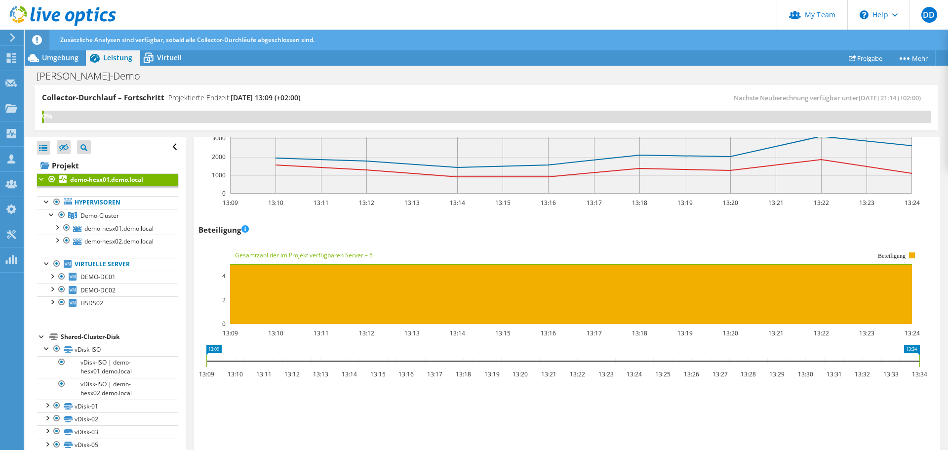
drag, startPoint x: 643, startPoint y: 349, endPoint x: 979, endPoint y: 327, distance: 336.5
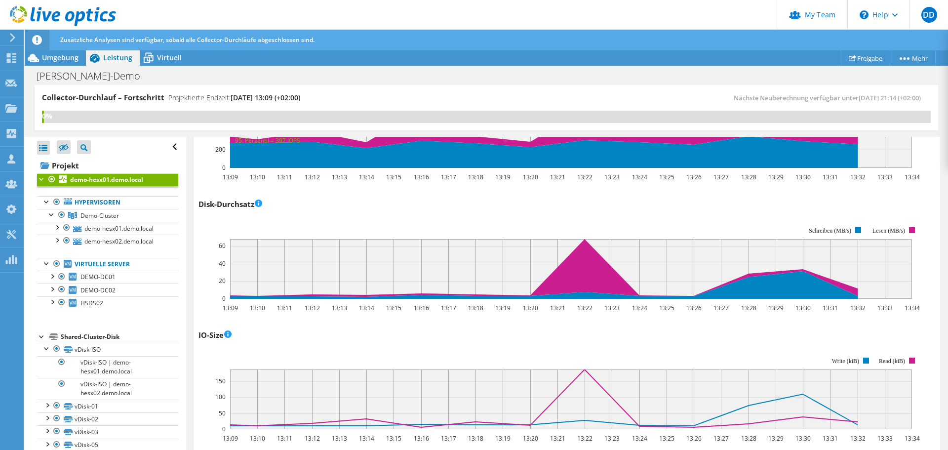
scroll to position [0, 0]
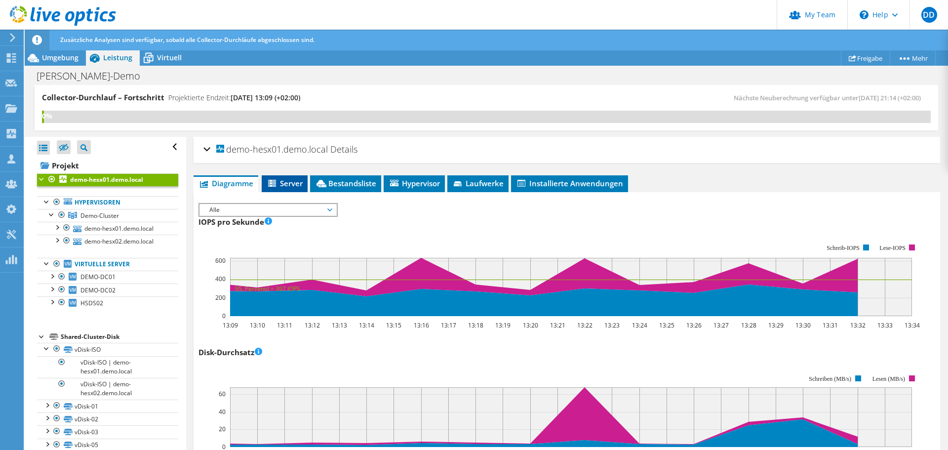
click at [291, 185] on span "Server" at bounding box center [285, 183] width 36 height 10
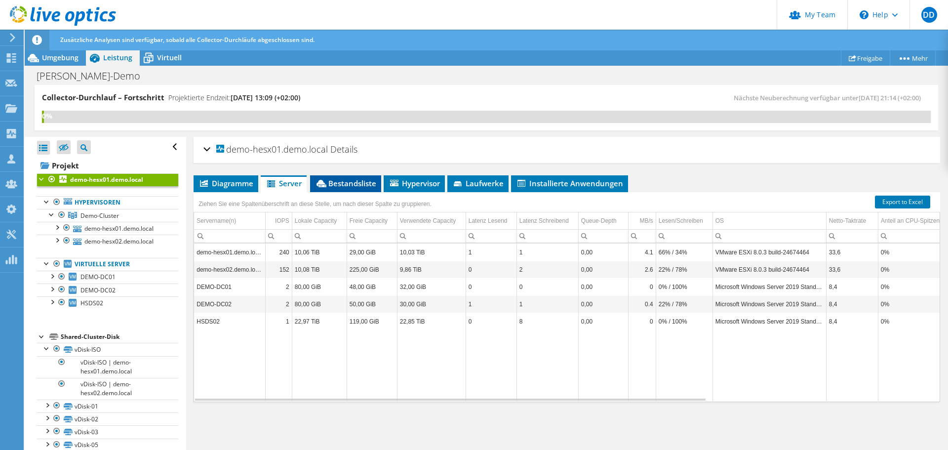
click at [344, 179] on span "Bestandsliste" at bounding box center [345, 183] width 61 height 10
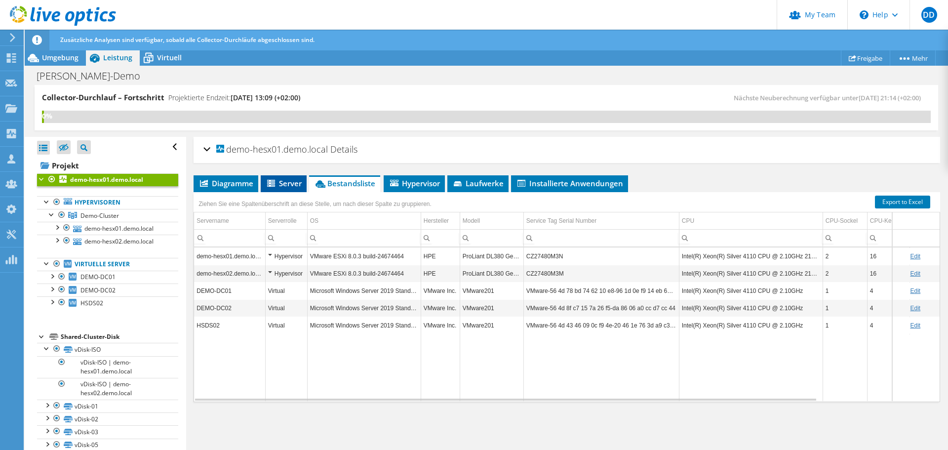
click at [292, 184] on span "Server" at bounding box center [284, 183] width 36 height 10
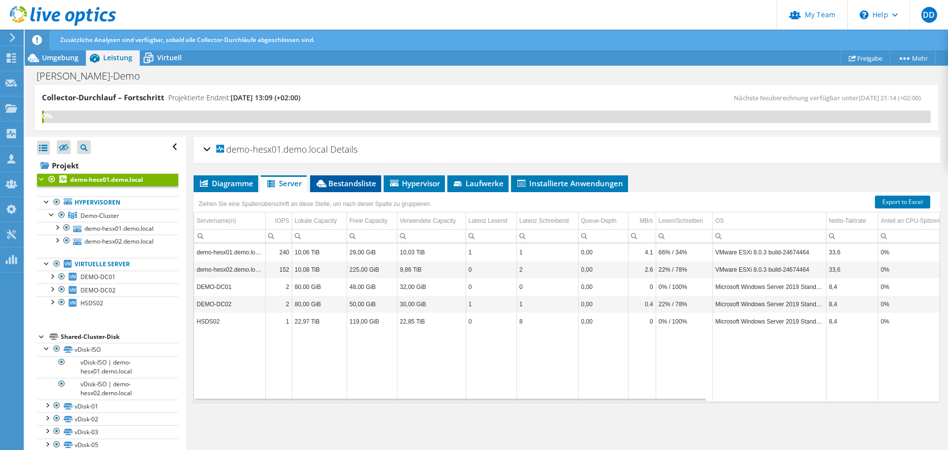
click at [329, 182] on span "Bestandsliste" at bounding box center [345, 183] width 61 height 10
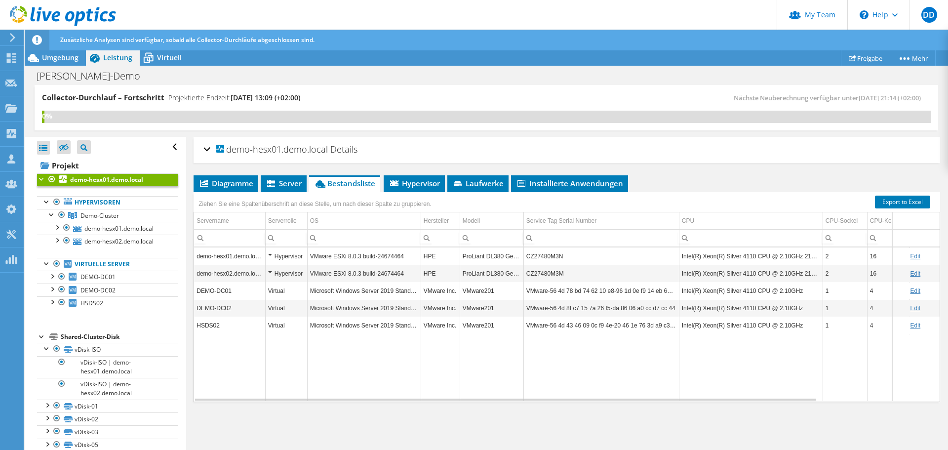
click at [910, 326] on link "Edit" at bounding box center [915, 325] width 10 height 7
click at [587, 374] on td "Data grid" at bounding box center [601, 367] width 156 height 67
click at [424, 187] on span "Hypervisor" at bounding box center [414, 183] width 51 height 10
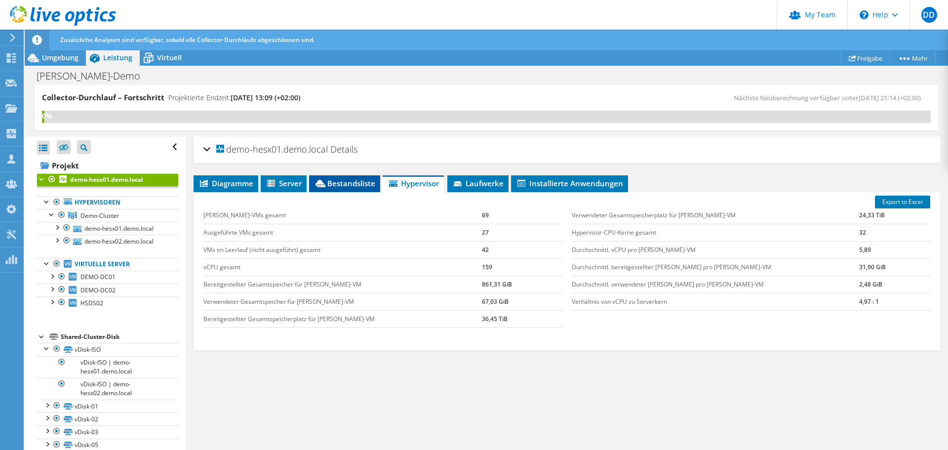
click at [363, 189] on li "Bestandsliste" at bounding box center [344, 183] width 71 height 17
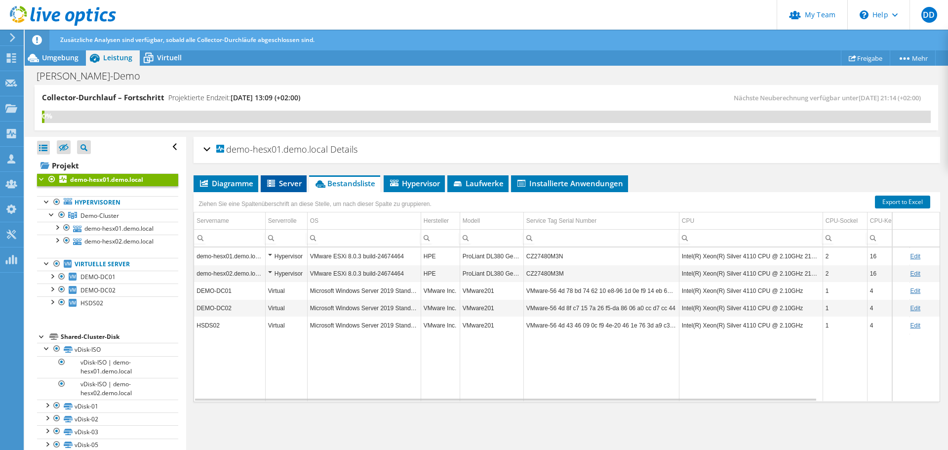
click at [299, 187] on span "Server" at bounding box center [284, 183] width 36 height 10
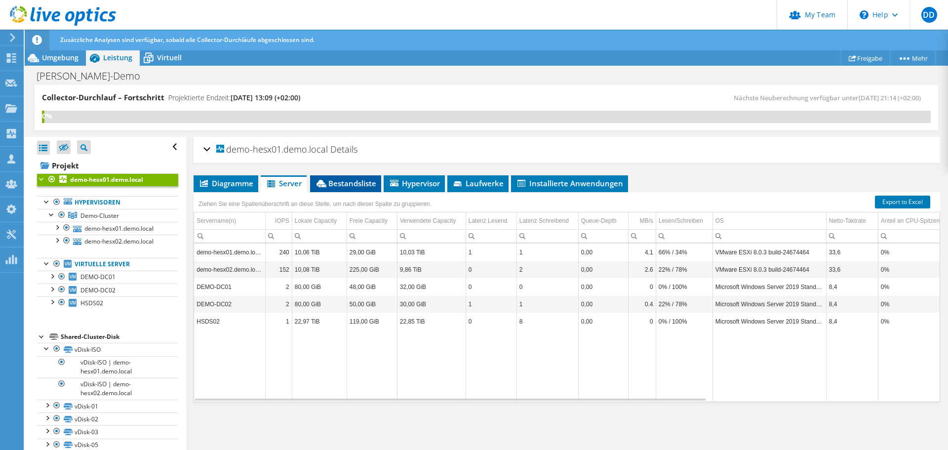
click at [346, 184] on span "Bestandsliste" at bounding box center [345, 183] width 61 height 10
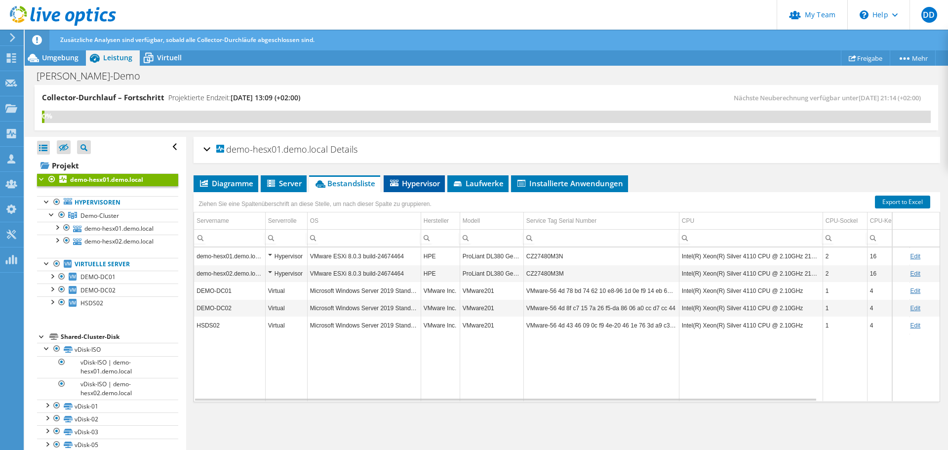
click at [420, 185] on span "Hypervisor" at bounding box center [414, 183] width 51 height 10
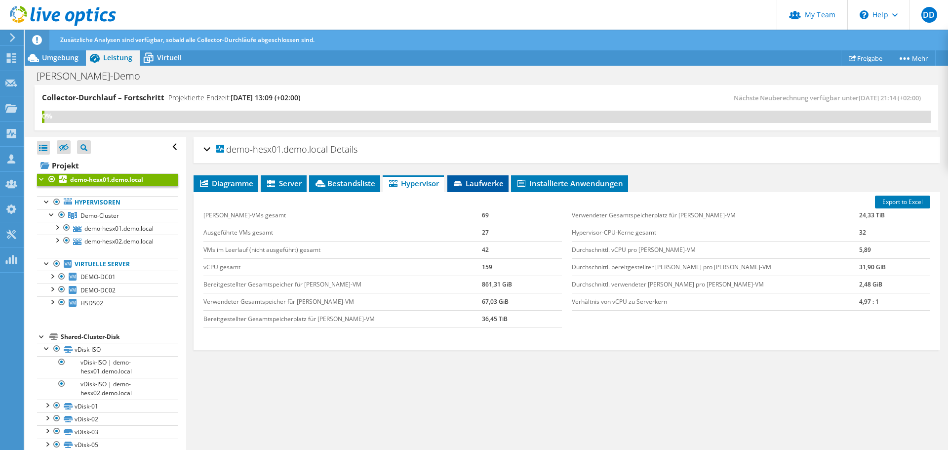
click at [485, 184] on span "Laufwerke" at bounding box center [477, 183] width 51 height 10
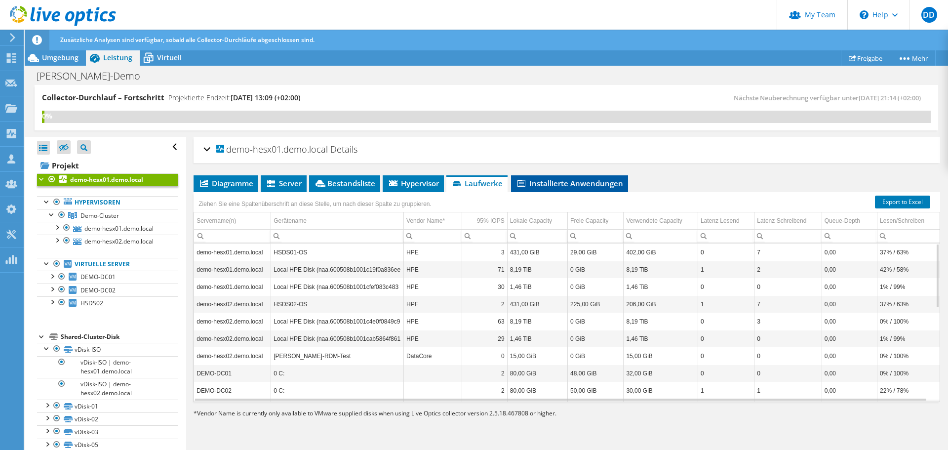
click at [563, 185] on span "Installierte Anwendungen" at bounding box center [569, 183] width 107 height 10
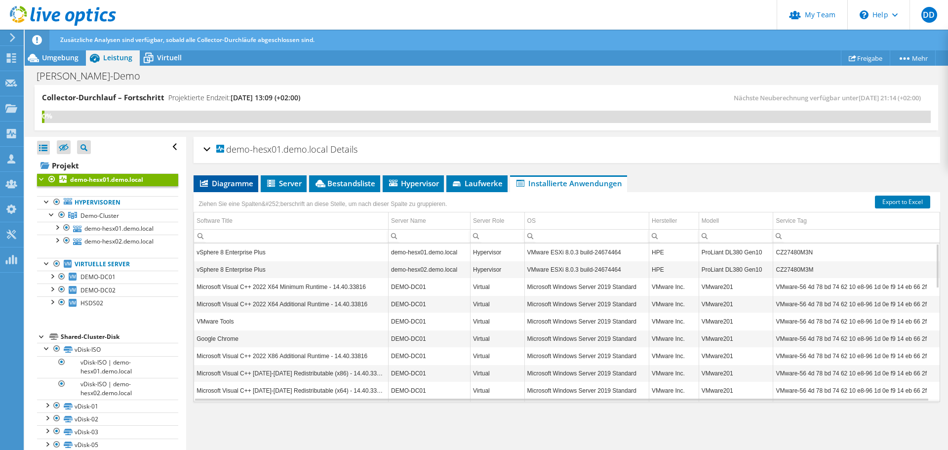
click at [224, 190] on li "Diagramme" at bounding box center [226, 183] width 65 height 17
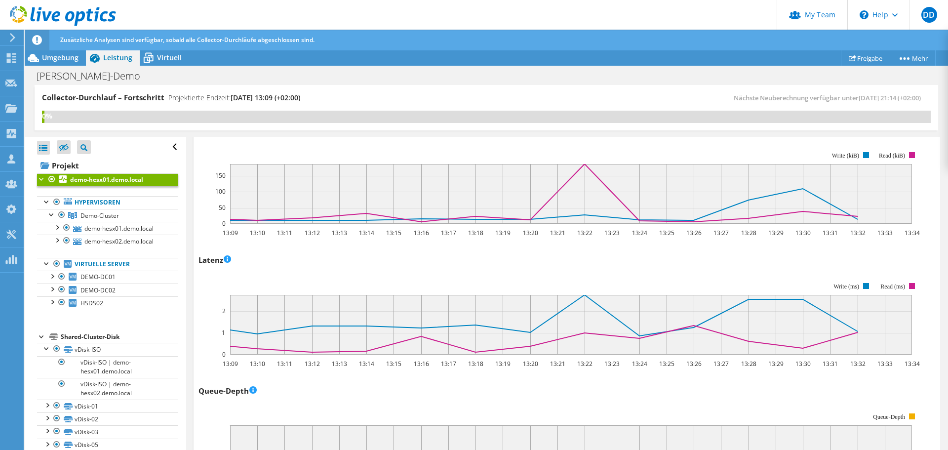
scroll to position [444, 0]
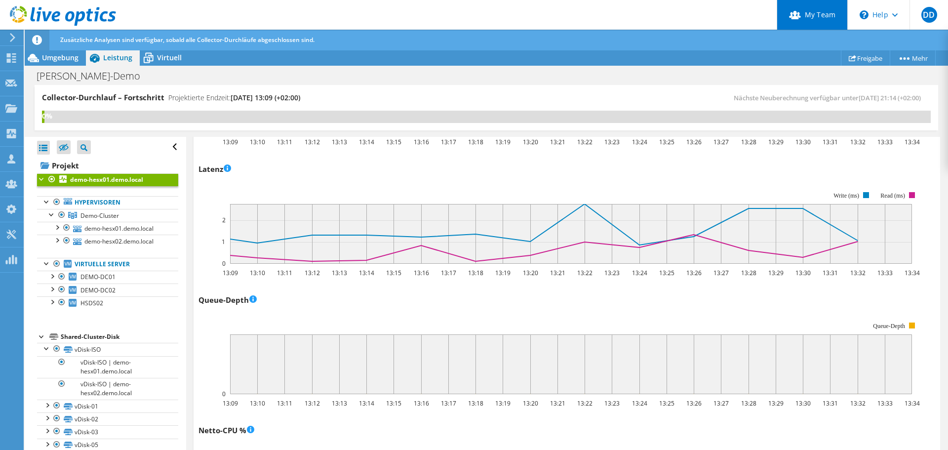
click at [805, 8] on link "My Team" at bounding box center [812, 15] width 71 height 30
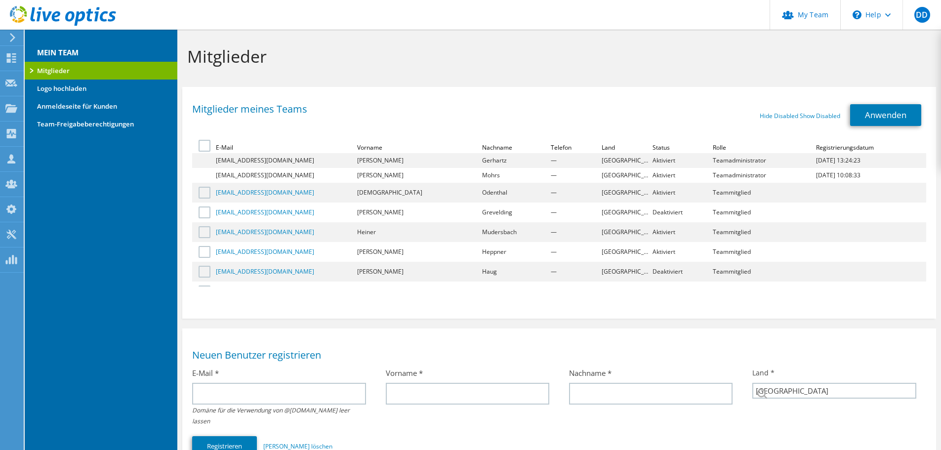
select select "56"
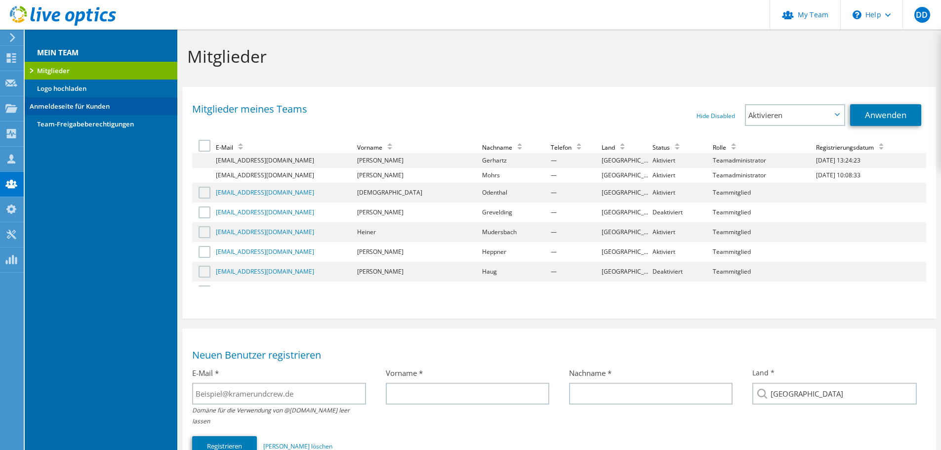
click at [84, 110] on link "Anmeldeseite für Kunden" at bounding box center [101, 106] width 153 height 18
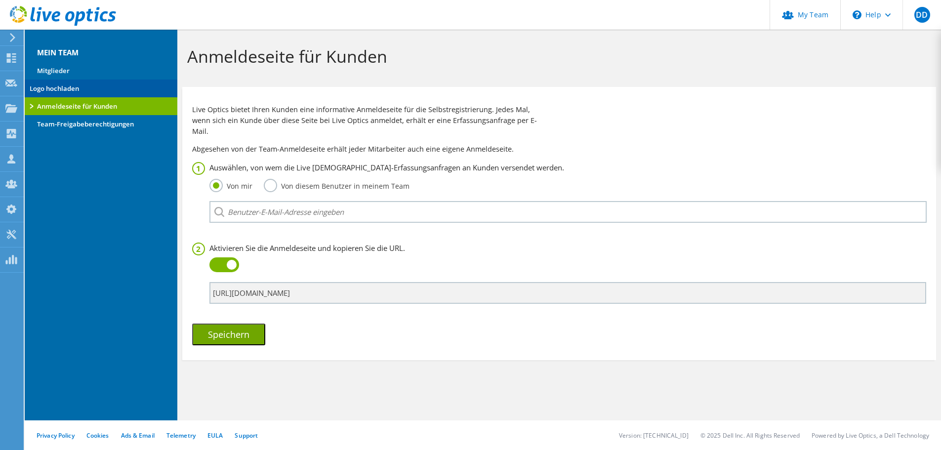
click at [86, 92] on link "Logo hochladen" at bounding box center [101, 89] width 153 height 18
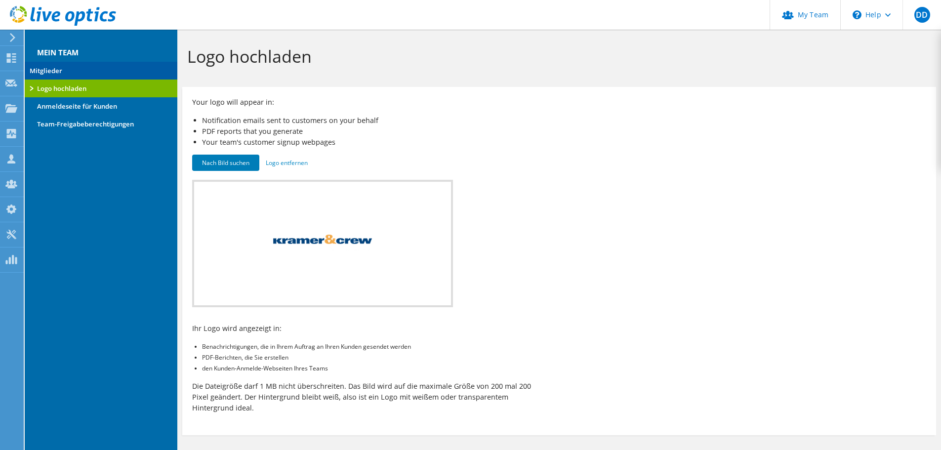
click at [80, 68] on link "Mitglieder" at bounding box center [101, 71] width 153 height 18
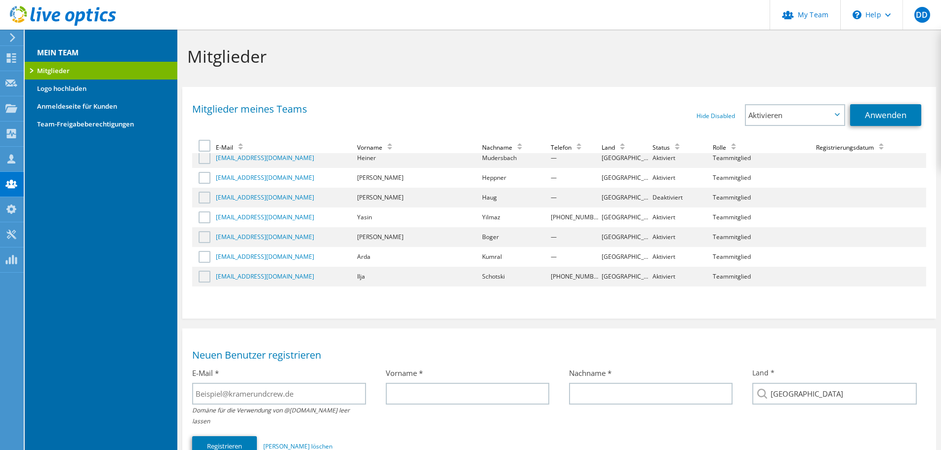
scroll to position [65, 0]
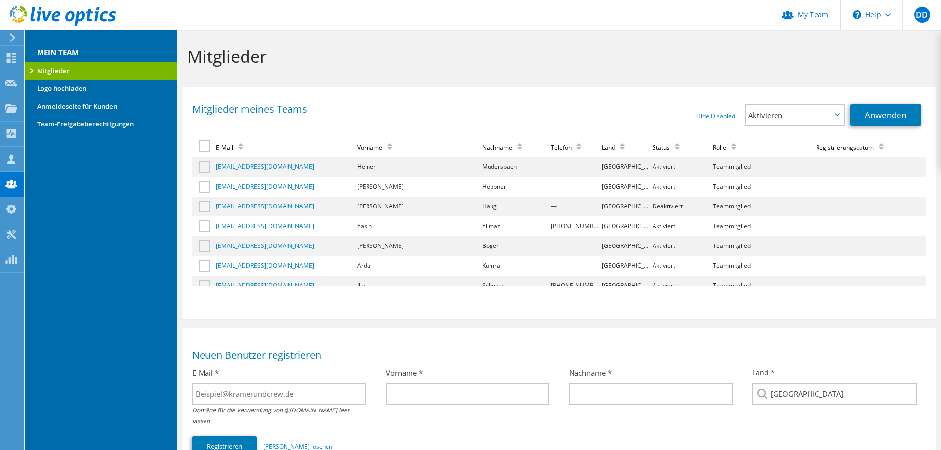
click at [201, 206] on label at bounding box center [206, 206] width 14 height 12
click at [0, 0] on input "checkbox" at bounding box center [0, 0] width 0 height 0
click at [793, 123] on span "Aktivieren" at bounding box center [795, 115] width 98 height 20
click at [645, 124] on div "Hide Disabled Show Disabled Aktivieren Deaktivieren An Admin befördern Aktivier…" at bounding box center [742, 115] width 367 height 22
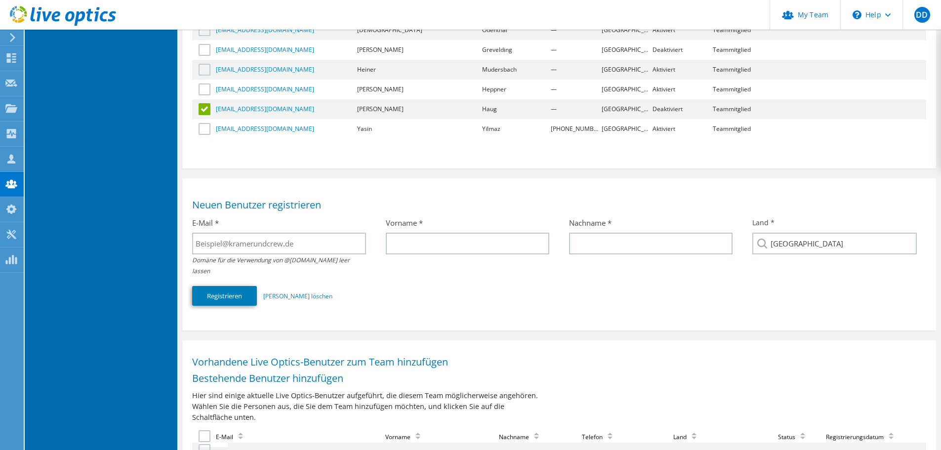
scroll to position [0, 0]
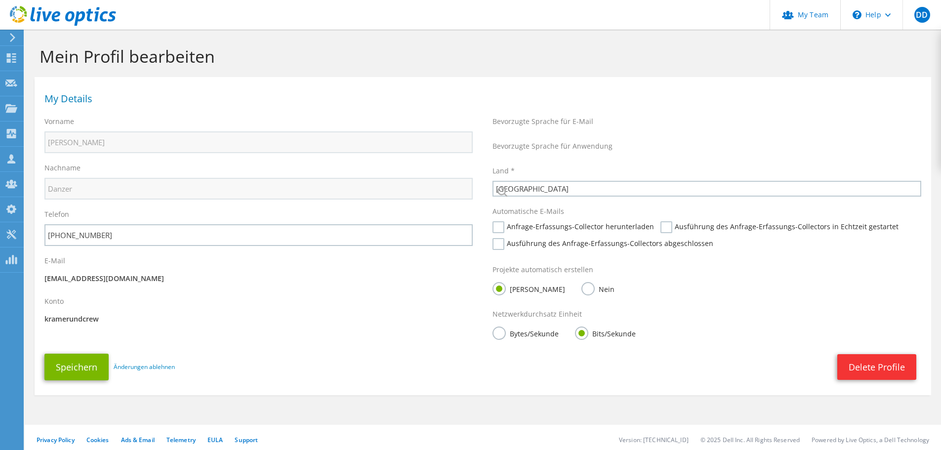
select select "56"
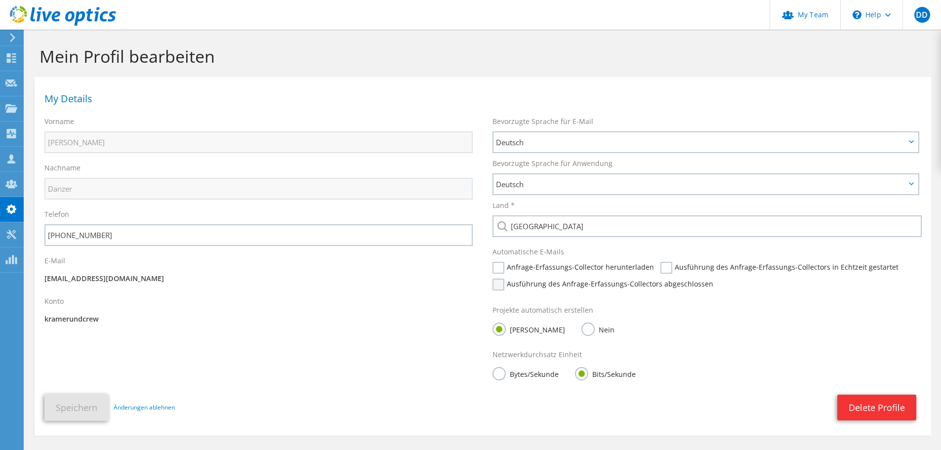
click at [645, 288] on label "Ausführung des Anfrage-Erfassungs-Collectors abgeschlossen" at bounding box center [602, 285] width 221 height 12
click at [0, 0] on input "Ausführung des Anfrage-Erfassungs-Collectors abgeschlossen" at bounding box center [0, 0] width 0 height 0
click at [616, 260] on div "Automatische E-Mails Anfrage-Erfassungs-Collector herunterladen Ausführung des …" at bounding box center [706, 271] width 448 height 58
click at [618, 270] on label "Anfrage-Erfassungs-Collector herunterladen" at bounding box center [572, 268] width 161 height 12
click at [0, 0] on input "Anfrage-Erfassungs-Collector herunterladen" at bounding box center [0, 0] width 0 height 0
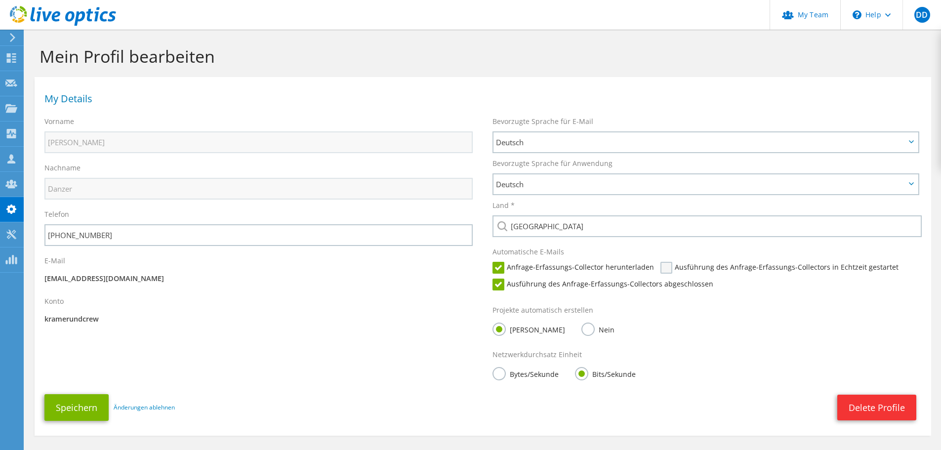
click at [688, 269] on label "Ausführung des Anfrage-Erfassungs-Collectors in Echtzeit gestartet" at bounding box center [779, 268] width 238 height 12
click at [0, 0] on input "Ausführung des Anfrage-Erfassungs-Collectors in Echtzeit gestartet" at bounding box center [0, 0] width 0 height 0
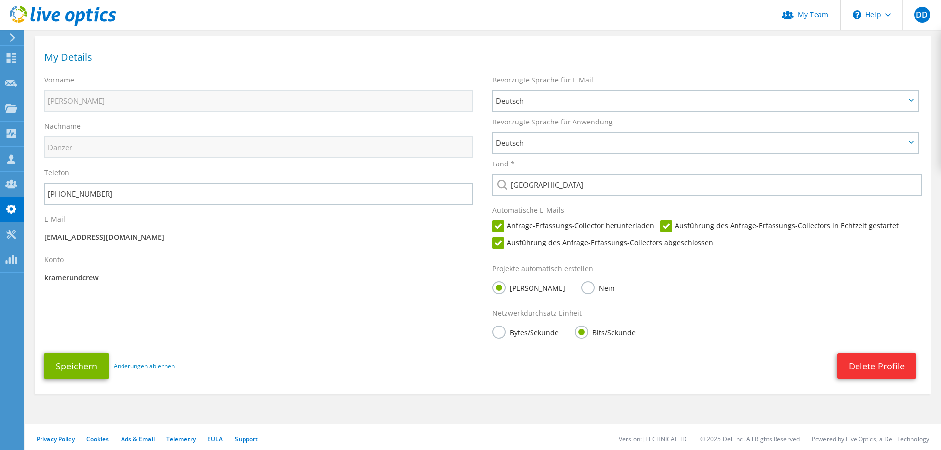
scroll to position [45, 0]
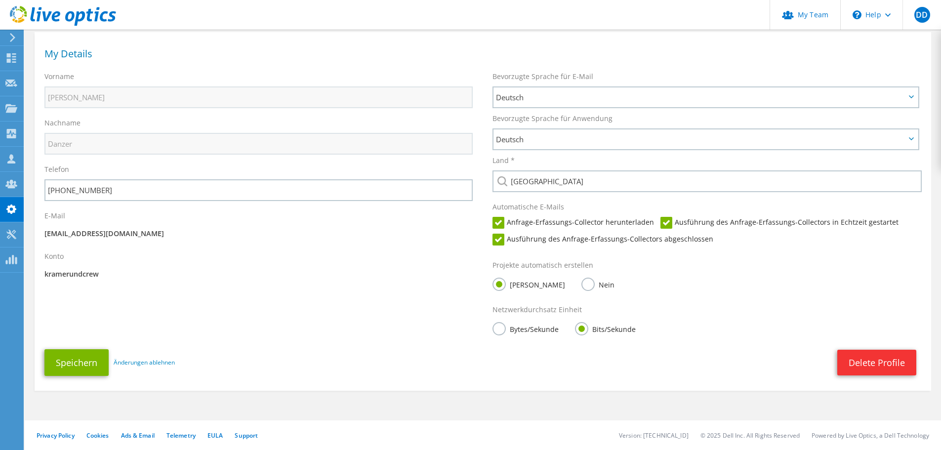
click at [496, 330] on label "Bytes/Sekunde" at bounding box center [525, 328] width 66 height 12
click at [0, 0] on input "Bytes/Sekunde" at bounding box center [0, 0] width 0 height 0
click at [80, 361] on button "Speichern" at bounding box center [76, 362] width 64 height 27
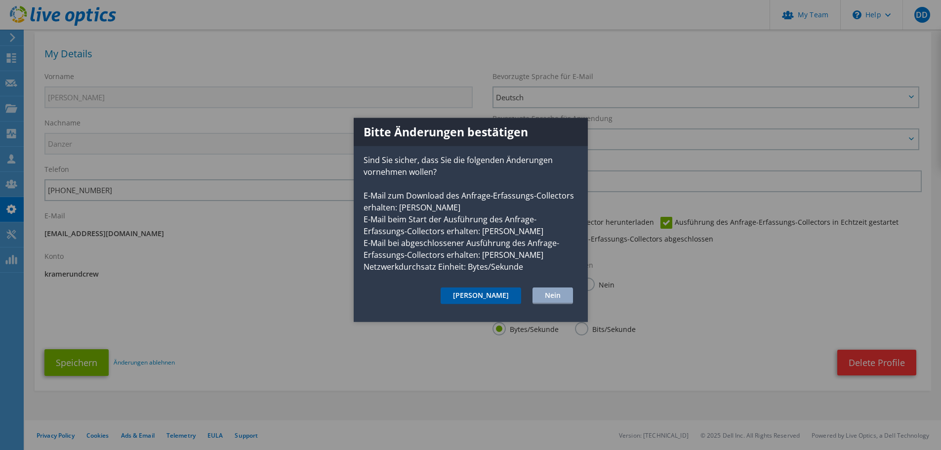
click at [501, 291] on button "Ja" at bounding box center [481, 295] width 80 height 17
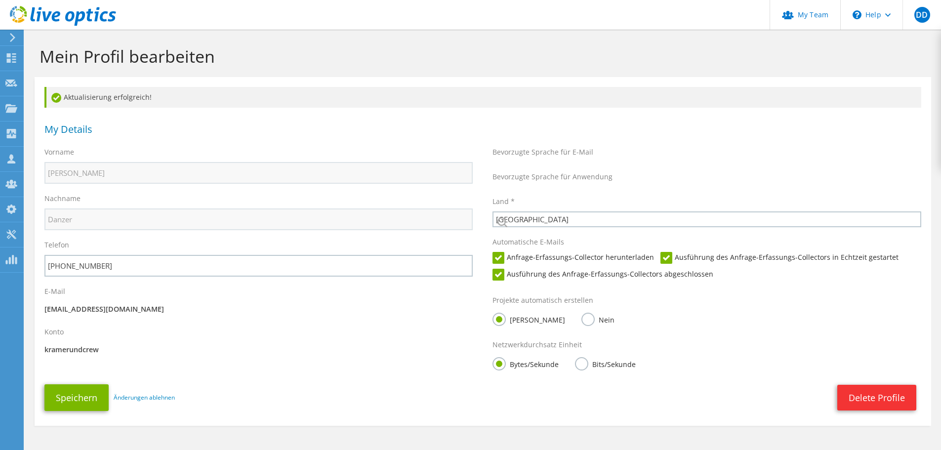
select select "56"
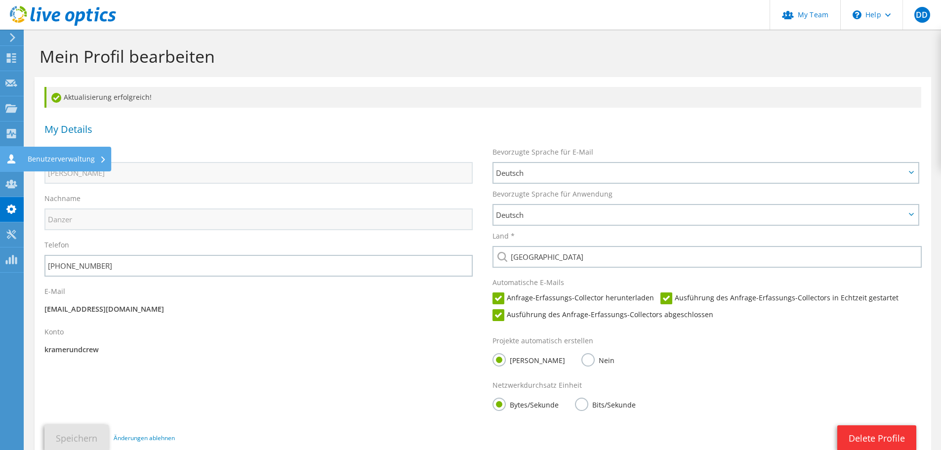
click at [9, 161] on use at bounding box center [11, 158] width 8 height 9
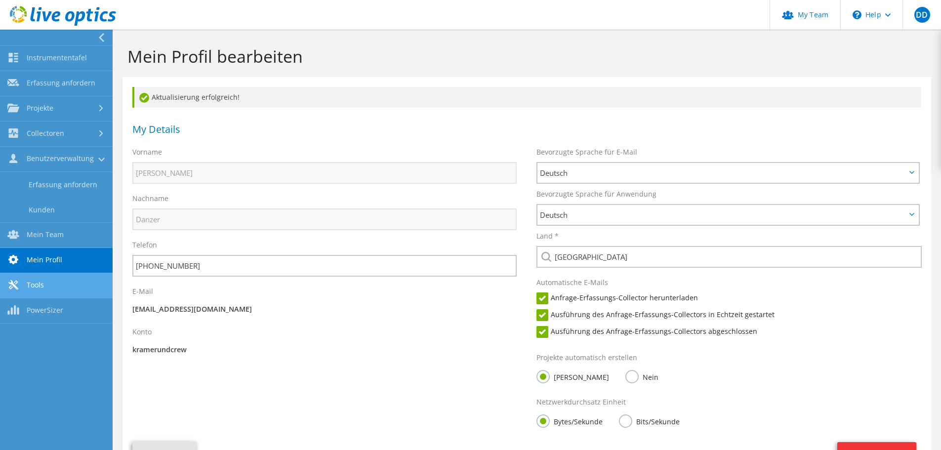
click at [52, 284] on link "Tools" at bounding box center [56, 285] width 113 height 25
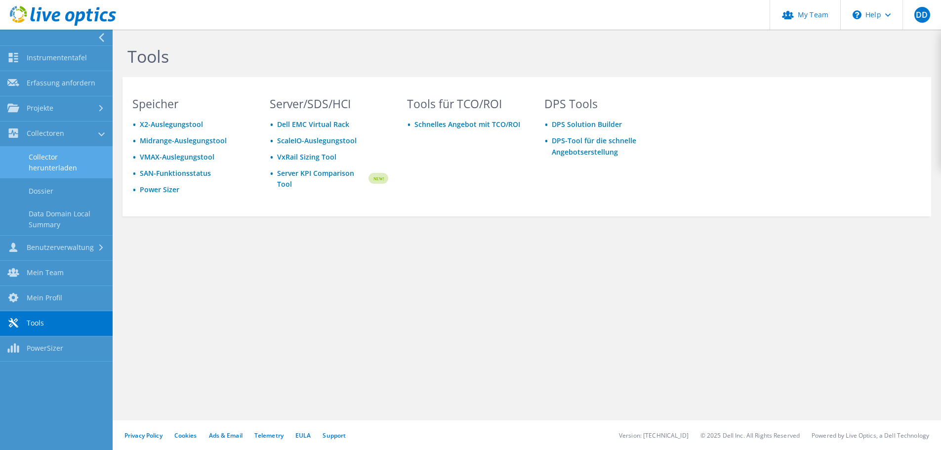
click at [60, 158] on link "Collector herunterladen" at bounding box center [56, 163] width 113 height 32
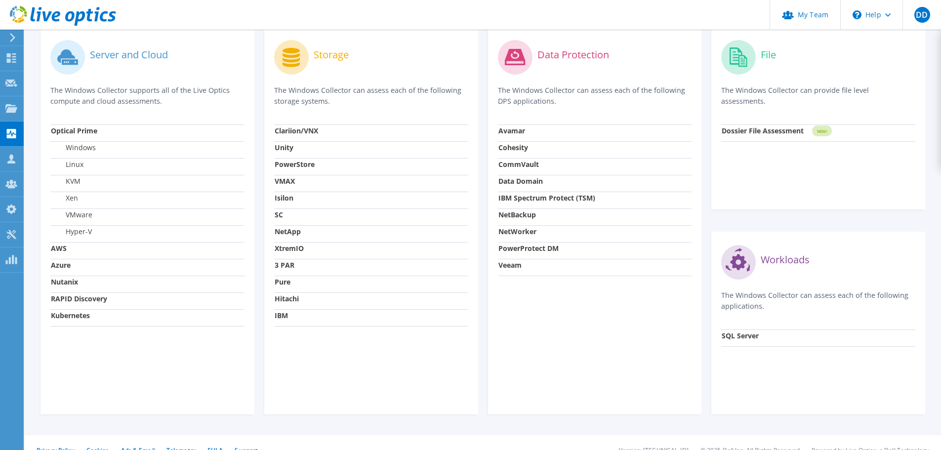
scroll to position [319, 0]
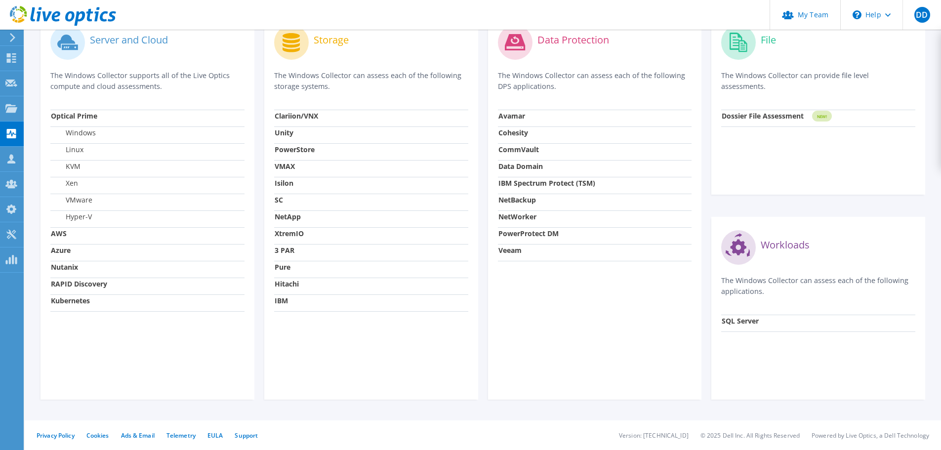
click at [283, 290] on td "Hitachi" at bounding box center [371, 286] width 194 height 17
click at [13, 55] on icon at bounding box center [11, 57] width 12 height 9
